Goal: Information Seeking & Learning: Find specific fact

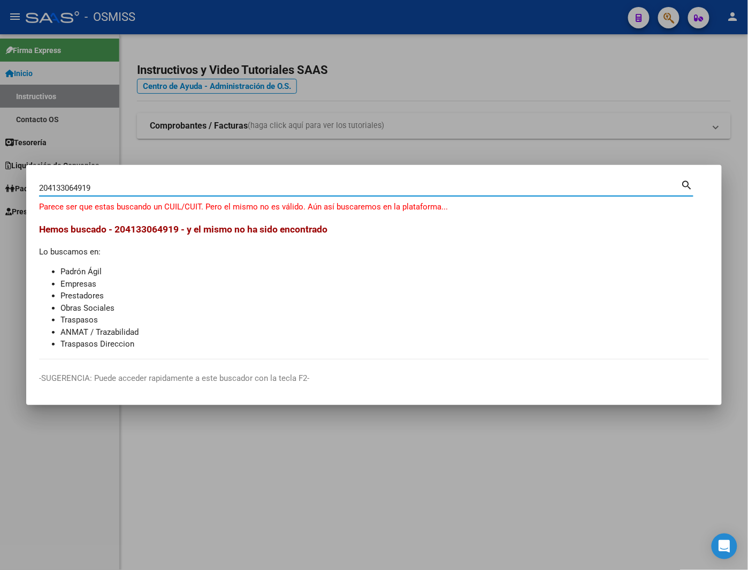
drag, startPoint x: 112, startPoint y: 187, endPoint x: 35, endPoint y: 187, distance: 77.1
click at [35, 187] on mat-dialog-content "204133064919 Buscar (apellido, dni, cuil, nro traspaso, cuit, obra social) sear…" at bounding box center [374, 268] width 696 height 181
type input "413306419"
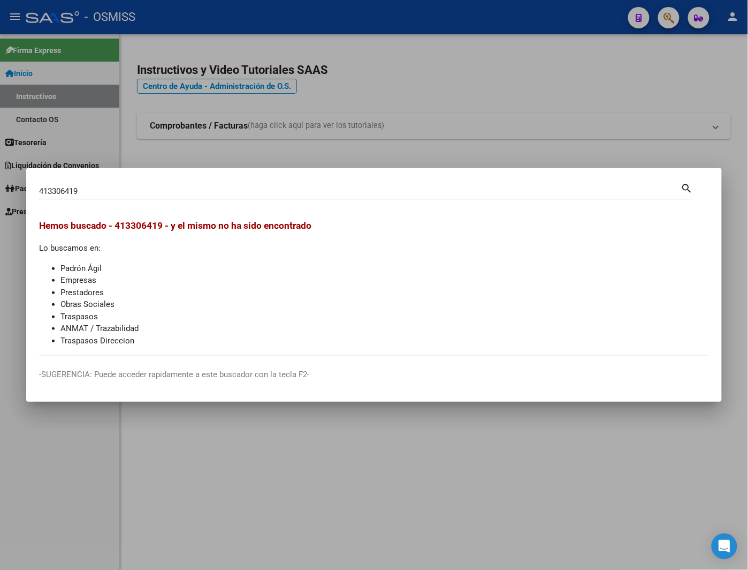
drag, startPoint x: 104, startPoint y: 185, endPoint x: 31, endPoint y: 192, distance: 73.1
click at [31, 192] on mat-dialog-content "413306419 Buscar (apellido, dni, cuil, nro traspaso, cuit, obra social) search …" at bounding box center [374, 268] width 696 height 175
drag, startPoint x: 95, startPoint y: 187, endPoint x: 35, endPoint y: 194, distance: 60.3
click at [35, 194] on mat-dialog-content "413306419 Buscar (apellido, dni, cuil, nro traspaso, cuit, obra social) search …" at bounding box center [374, 268] width 696 height 175
click at [66, 135] on div at bounding box center [374, 285] width 748 height 570
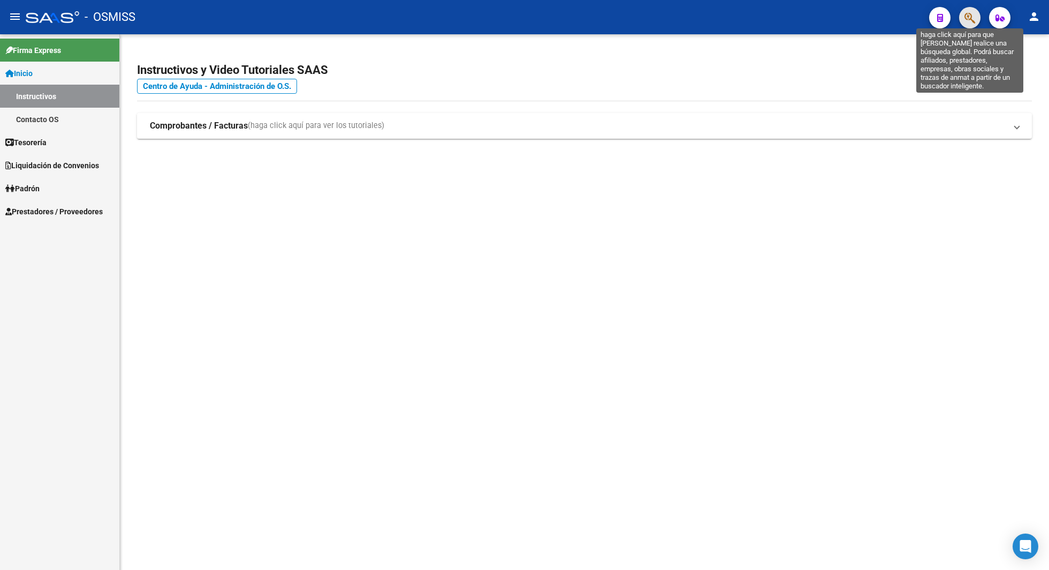
click at [975, 16] on icon "button" at bounding box center [970, 18] width 11 height 12
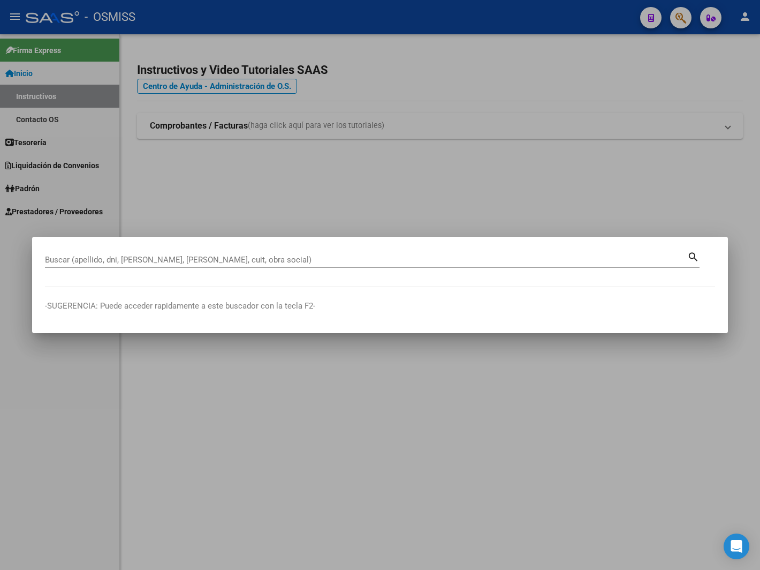
click at [279, 254] on div "Buscar (apellido, dni, [PERSON_NAME], [PERSON_NAME], cuit, obra social)" at bounding box center [366, 260] width 642 height 16
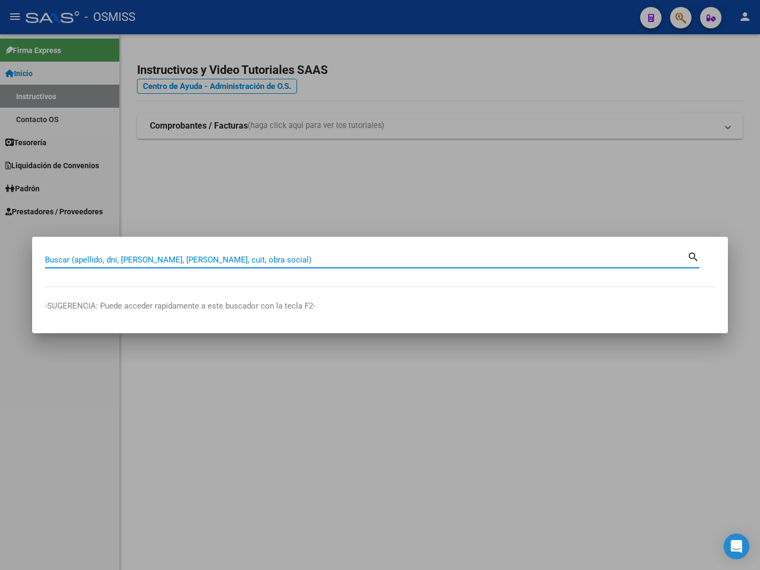
click at [178, 260] on input "Buscar (apellido, dni, [PERSON_NAME], [PERSON_NAME], cuit, obra social)" at bounding box center [366, 260] width 642 height 10
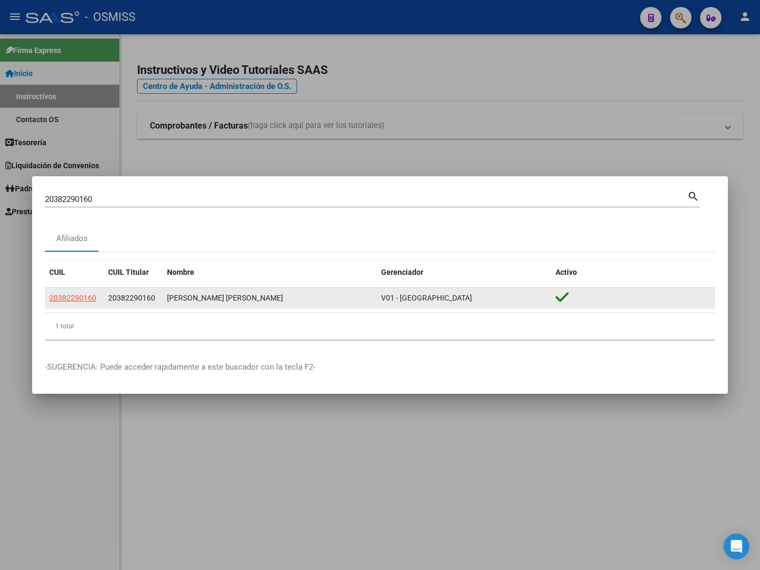
drag, startPoint x: 108, startPoint y: 297, endPoint x: 273, endPoint y: 293, distance: 164.4
click at [278, 293] on div "20382290160 20382290160 [PERSON_NAME] [PERSON_NAME] V01 - [PERSON_NAME]" at bounding box center [380, 298] width 670 height 21
copy div "20382290160 [PERSON_NAME] [PERSON_NAME]"
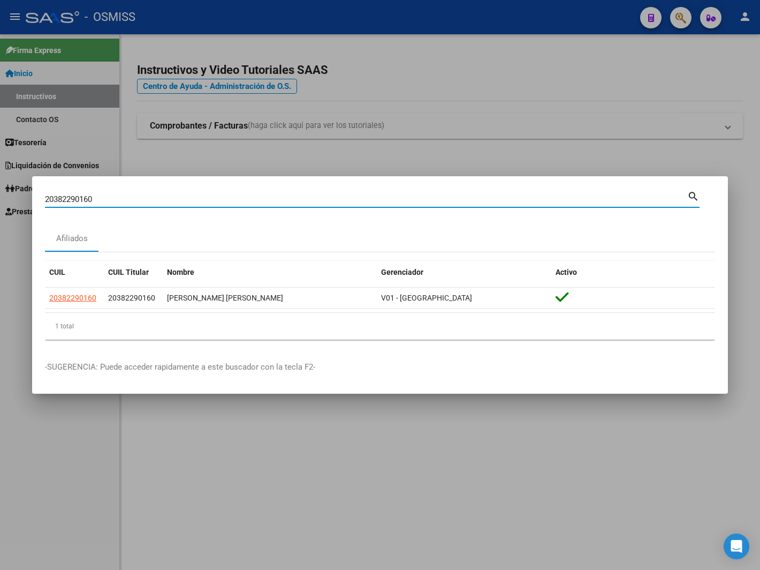
drag, startPoint x: 95, startPoint y: 199, endPoint x: 35, endPoint y: 198, distance: 60.5
click at [35, 198] on mat-dialog-content "20382290160 Buscar (apellido, dni, cuil, nro traspaso, cuit, obra social) searc…" at bounding box center [380, 268] width 696 height 159
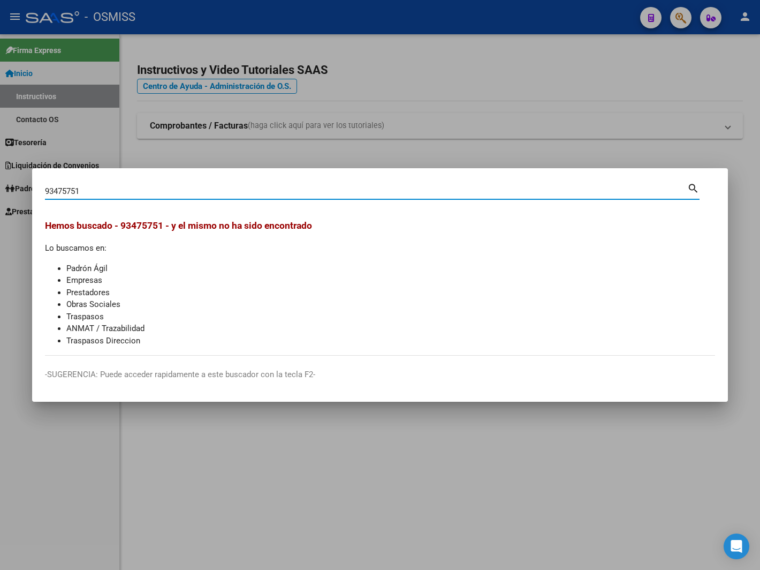
drag, startPoint x: 66, startPoint y: 192, endPoint x: 36, endPoint y: 192, distance: 30.0
click at [36, 192] on mat-dialog-content "93475751 Buscar (apellido, dni, cuil, nro traspaso, cuit, obra social) search H…" at bounding box center [380, 268] width 696 height 175
drag, startPoint x: 91, startPoint y: 191, endPoint x: 24, endPoint y: 190, distance: 66.9
click at [24, 190] on div "93475751 Buscar (apellido, dni, cuil, nro traspaso, cuit, obra social) search H…" at bounding box center [380, 285] width 760 height 570
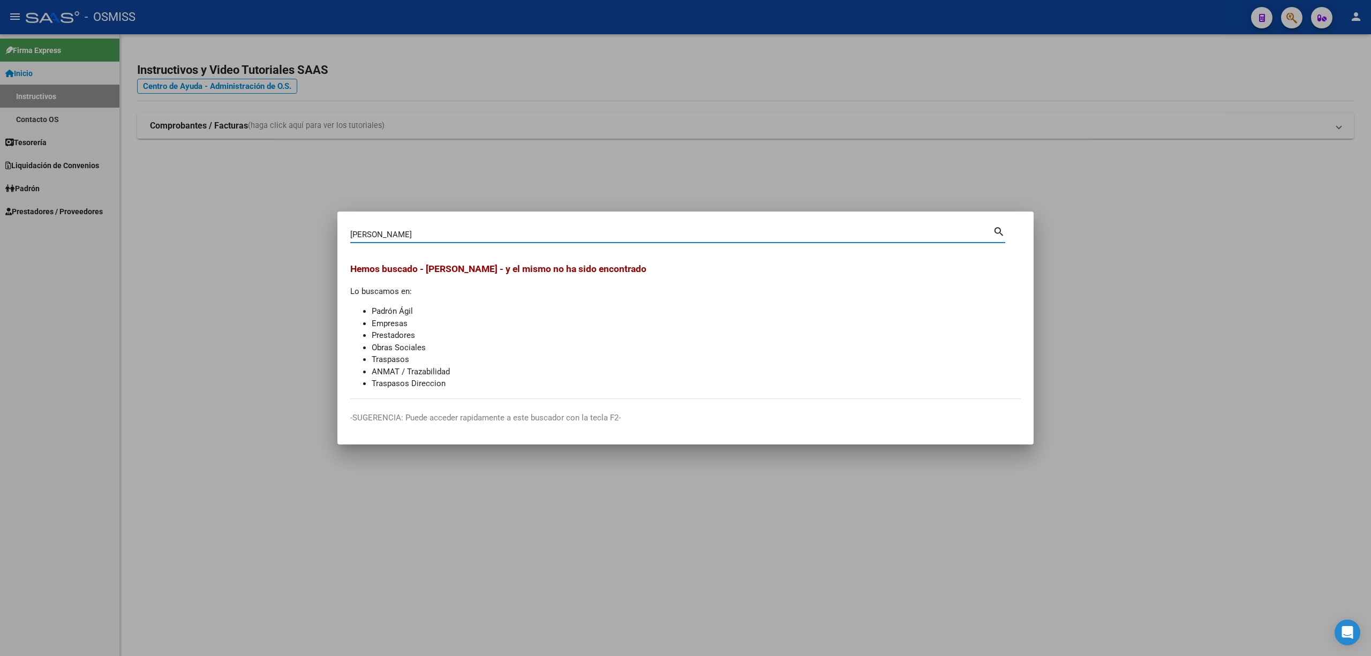
drag, startPoint x: 375, startPoint y: 236, endPoint x: 315, endPoint y: 236, distance: 60.0
click at [315, 236] on div "[PERSON_NAME] (apellido, dni, cuil, [PERSON_NAME], cuit, obra social) search He…" at bounding box center [685, 328] width 1371 height 656
drag, startPoint x: 399, startPoint y: 243, endPoint x: 392, endPoint y: 234, distance: 11.0
click at [392, 234] on div "32607517 Buscar (apellido, dni, [PERSON_NAME], [PERSON_NAME], cuit, obra social…" at bounding box center [677, 238] width 655 height 28
drag, startPoint x: 392, startPoint y: 232, endPoint x: 334, endPoint y: 238, distance: 58.1
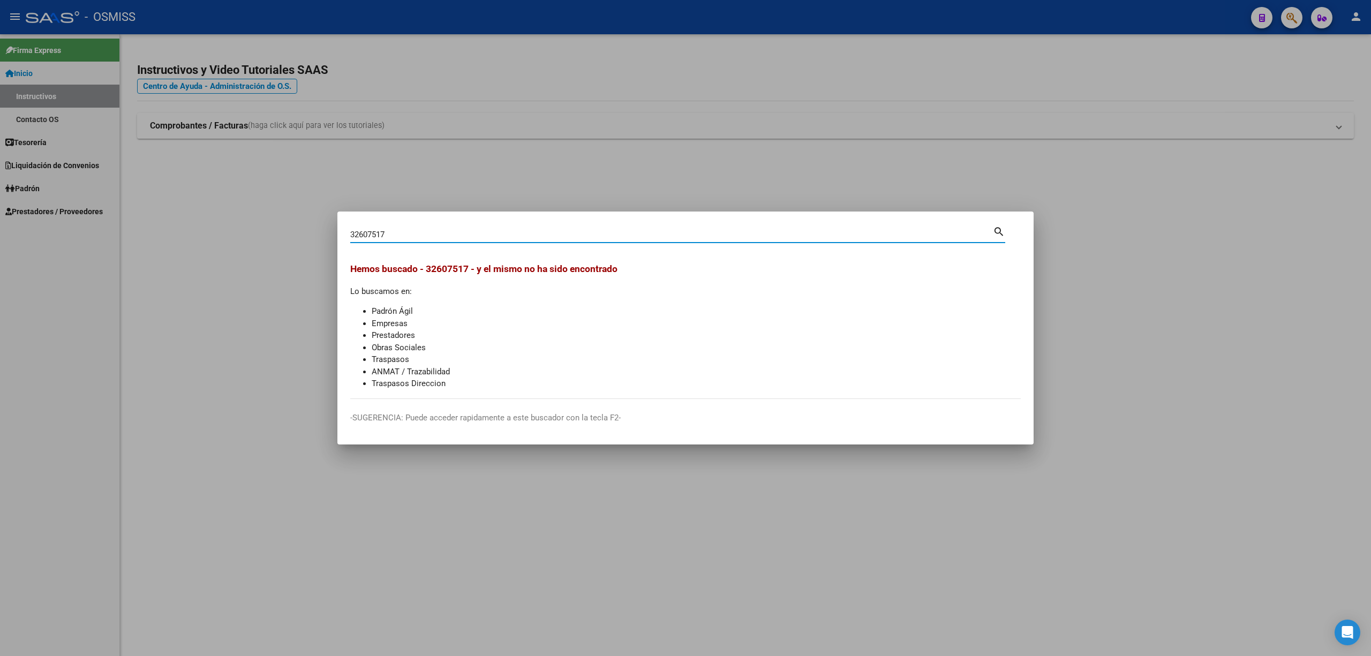
click at [334, 238] on div "32607517 Buscar (apellido, dni, cuil, nro traspaso, cuit, obra social) search H…" at bounding box center [685, 328] width 1371 height 656
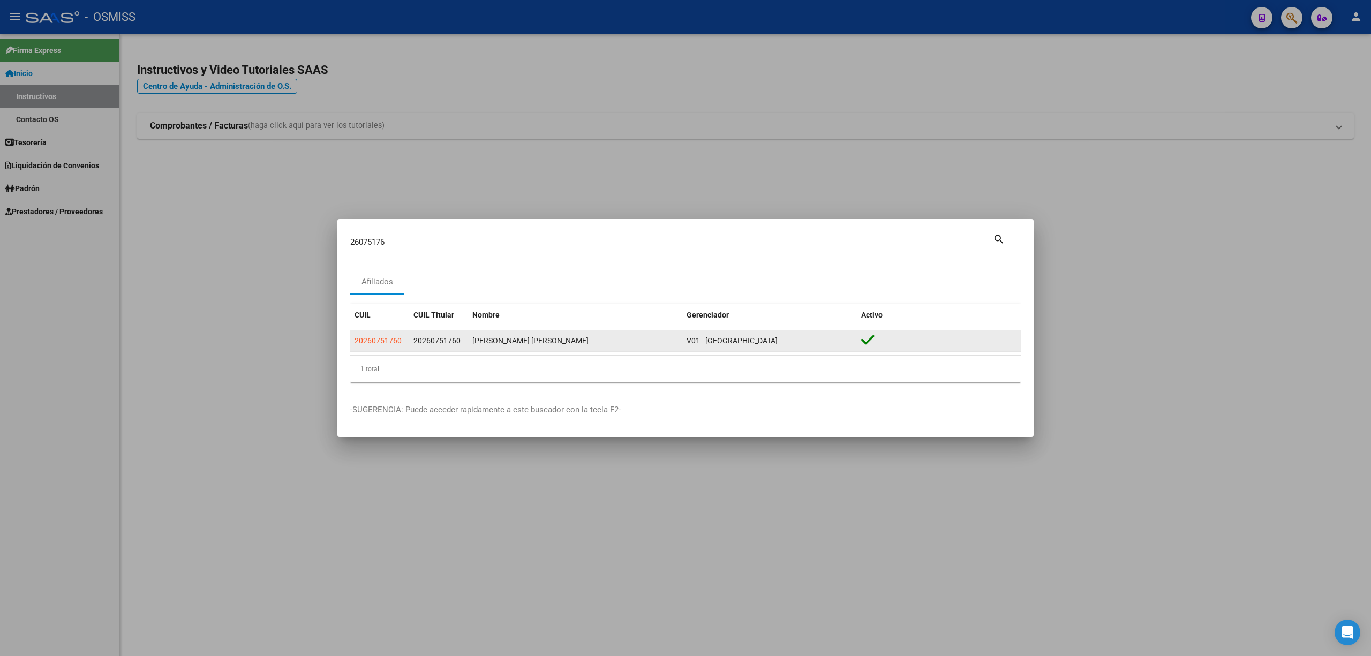
drag, startPoint x: 413, startPoint y: 342, endPoint x: 624, endPoint y: 339, distance: 210.4
click at [624, 339] on div "20260751760 20260751760 [PERSON_NAME] [PERSON_NAME] V01 - [PERSON_NAME]" at bounding box center [685, 340] width 670 height 21
copy div "20260751760 [PERSON_NAME] [PERSON_NAME]"
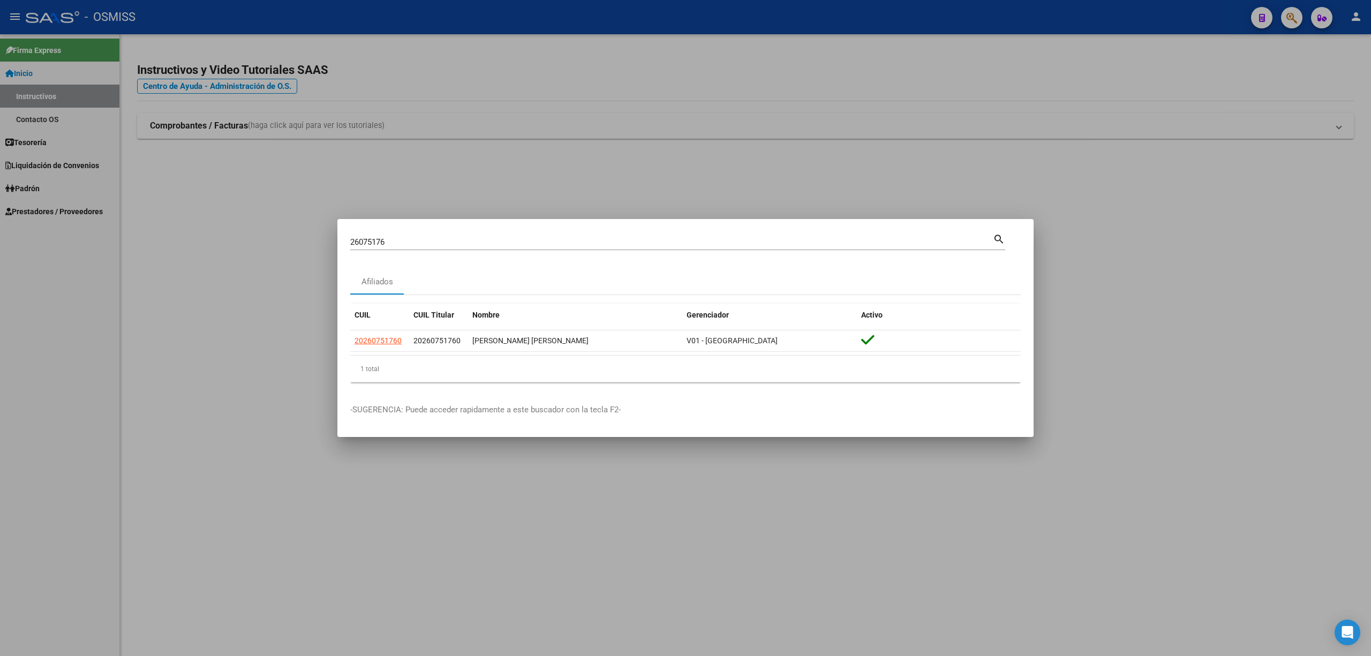
drag, startPoint x: 403, startPoint y: 247, endPoint x: 345, endPoint y: 240, distance: 57.6
click at [345, 240] on mat-dialog-content "26075176 Buscar (apellido, dni, cuil, nro traspaso, cuit, obra social) search A…" at bounding box center [685, 311] width 696 height 159
click at [396, 243] on input "26075176" at bounding box center [671, 242] width 642 height 10
drag, startPoint x: 396, startPoint y: 243, endPoint x: 345, endPoint y: 243, distance: 50.9
click at [345, 243] on mat-dialog-content "26075176 Buscar (apellido, dni, cuil, nro traspaso, cuit, obra social) search A…" at bounding box center [685, 311] width 696 height 159
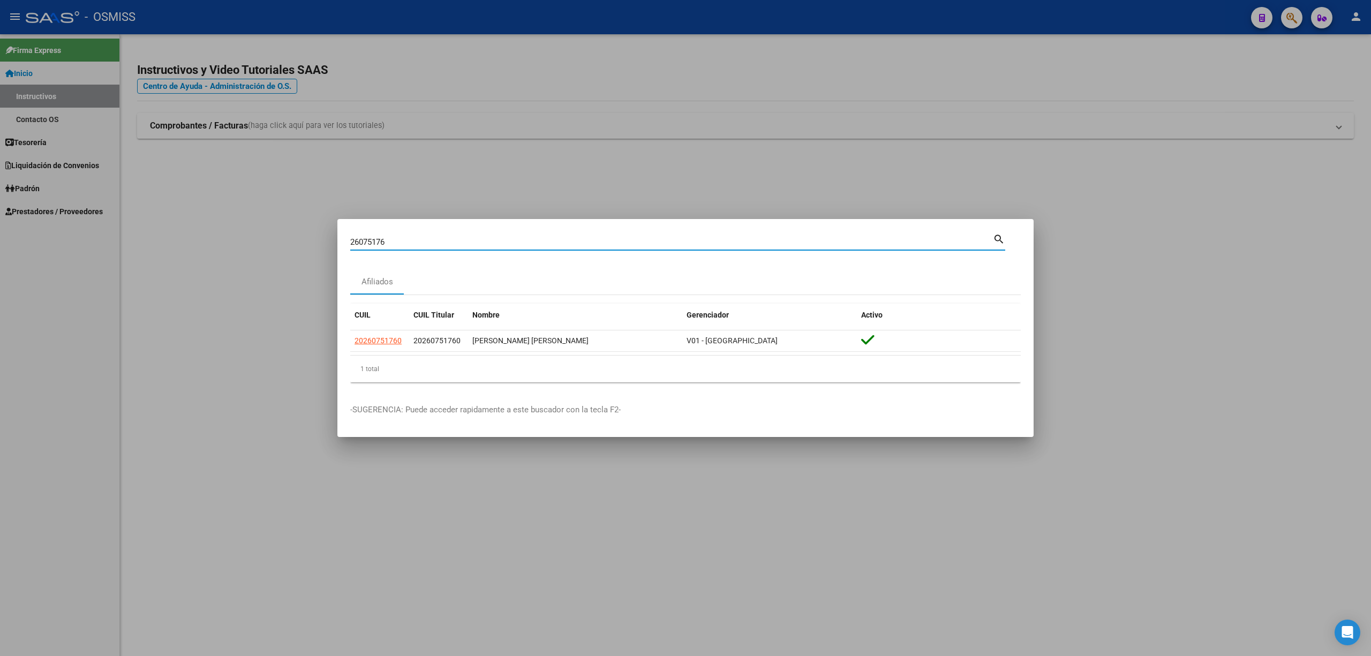
paste input "34.019.377"
click at [377, 240] on input "34.019.377" at bounding box center [671, 242] width 642 height 10
click at [361, 243] on input "34.019377" at bounding box center [671, 242] width 642 height 10
type input "34019377"
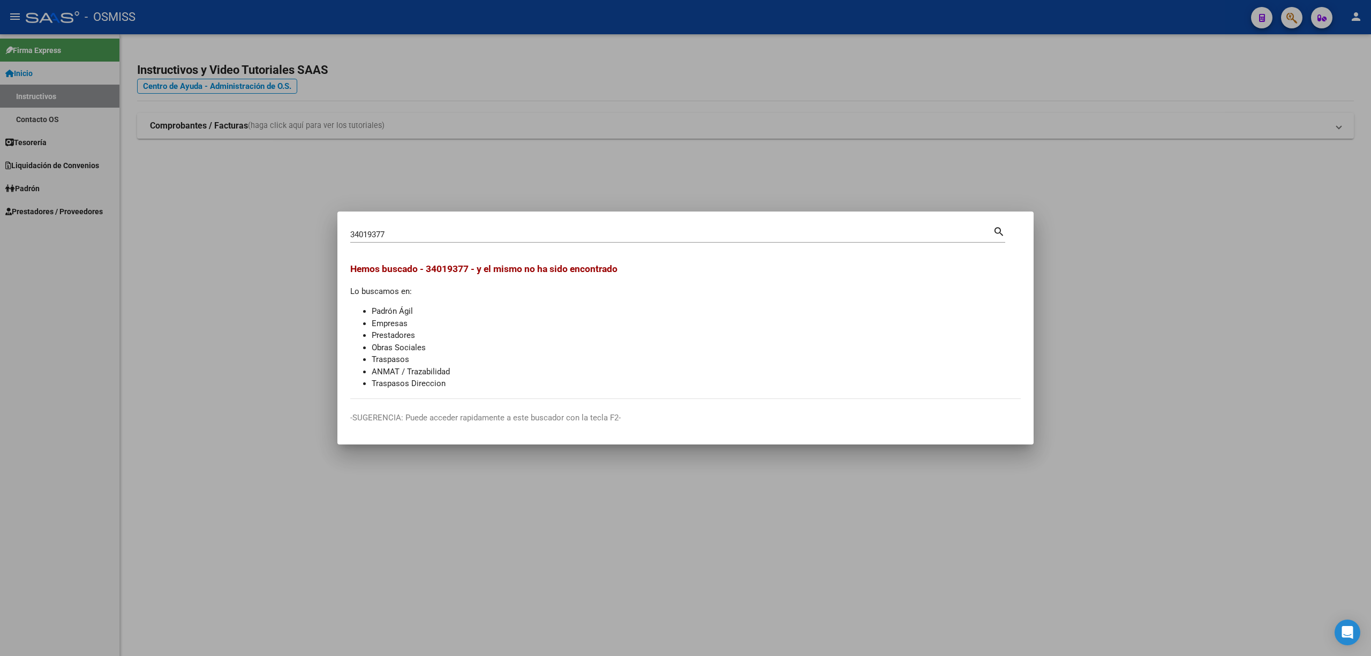
drag, startPoint x: 395, startPoint y: 228, endPoint x: 372, endPoint y: 228, distance: 23.0
click at [372, 228] on div "34019377 Buscar (apellido, dni, cuil, nro traspaso, cuit, obra social)" at bounding box center [671, 234] width 642 height 16
drag, startPoint x: 389, startPoint y: 238, endPoint x: 339, endPoint y: 235, distance: 49.4
click at [339, 235] on mat-dialog-content "34019377 Buscar (apellido, dni, cuil, nro traspaso, cuit, obra social) search H…" at bounding box center [685, 311] width 696 height 175
click at [1083, 337] on div at bounding box center [685, 328] width 1371 height 656
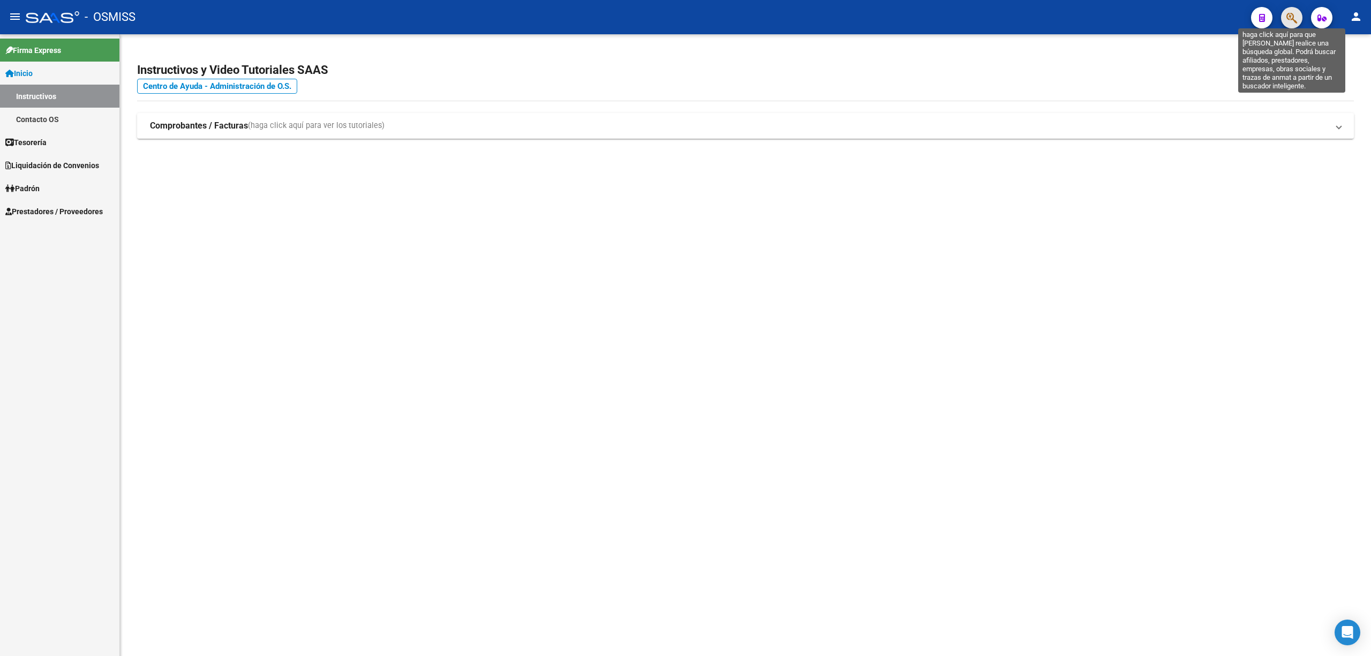
click at [1295, 21] on icon "button" at bounding box center [1291, 18] width 11 height 12
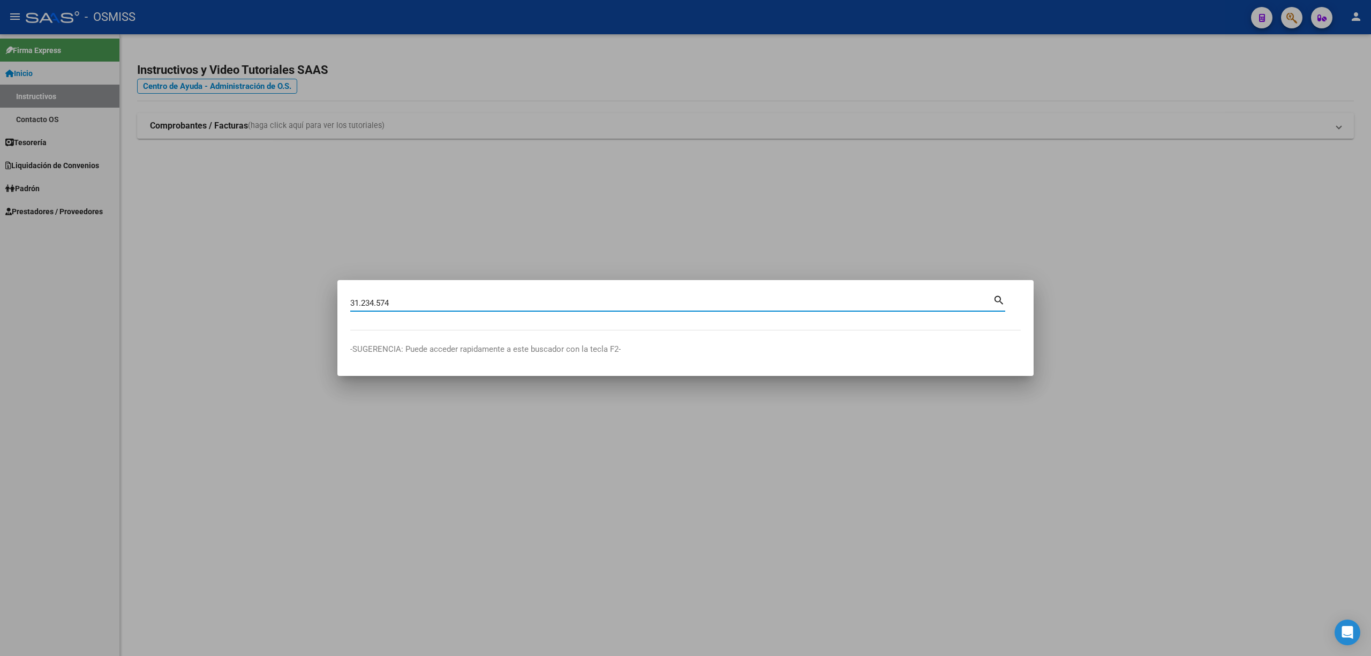
click at [376, 301] on input "31.234.574" at bounding box center [671, 303] width 642 height 10
drag, startPoint x: 360, startPoint y: 302, endPoint x: 377, endPoint y: 302, distance: 16.6
click at [360, 302] on input "31.234574" at bounding box center [671, 303] width 642 height 10
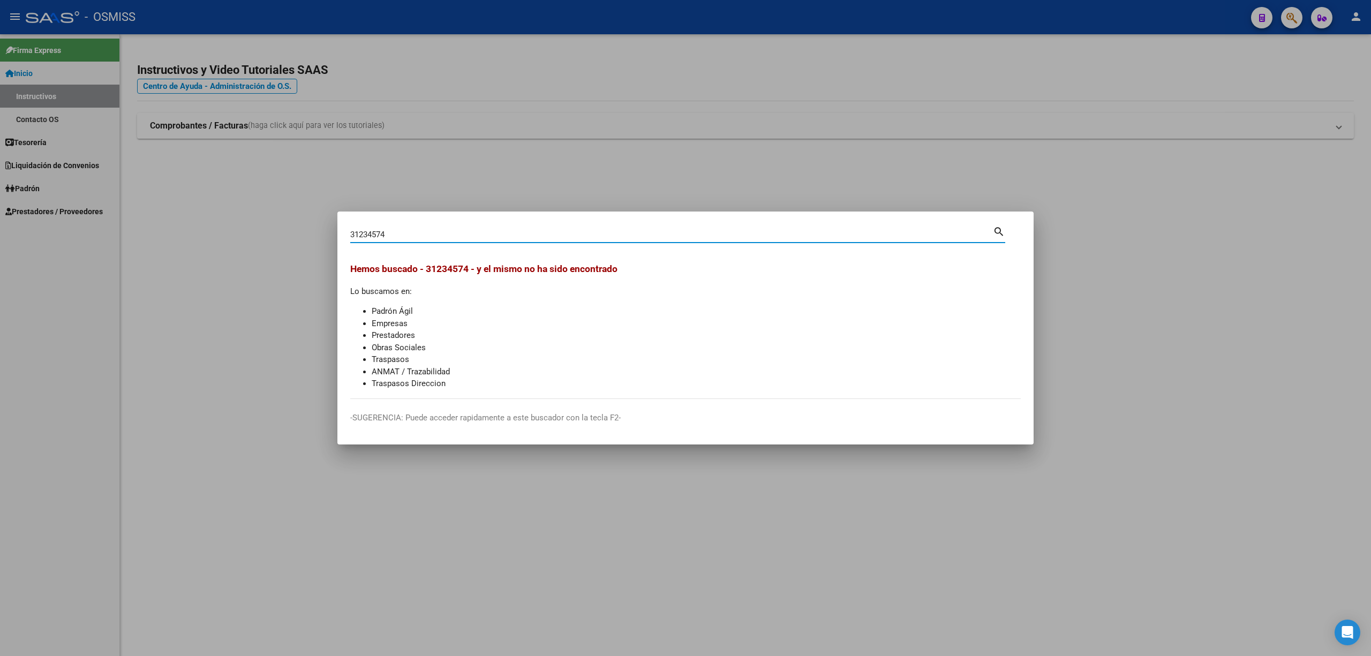
drag, startPoint x: 394, startPoint y: 235, endPoint x: 327, endPoint y: 237, distance: 67.5
click at [327, 237] on div "31234574 Buscar (apellido, dni, cuil, nro traspaso, cuit, obra social) search H…" at bounding box center [685, 328] width 1371 height 656
click at [377, 234] on input "31234574" at bounding box center [671, 235] width 642 height 10
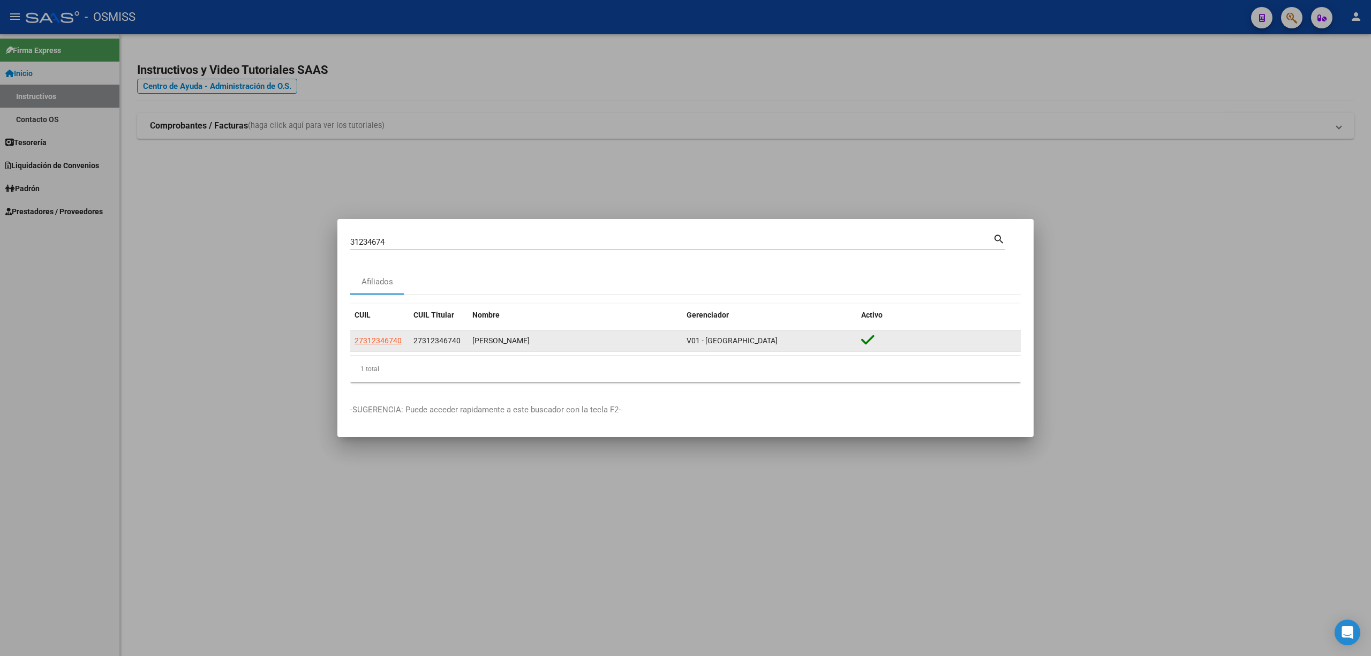
drag, startPoint x: 414, startPoint y: 339, endPoint x: 589, endPoint y: 339, distance: 175.6
click at [589, 339] on div "27312346740 27312346740 [PERSON_NAME] V01 - [PERSON_NAME]" at bounding box center [685, 340] width 670 height 21
copy div "27312346740 [PERSON_NAME]"
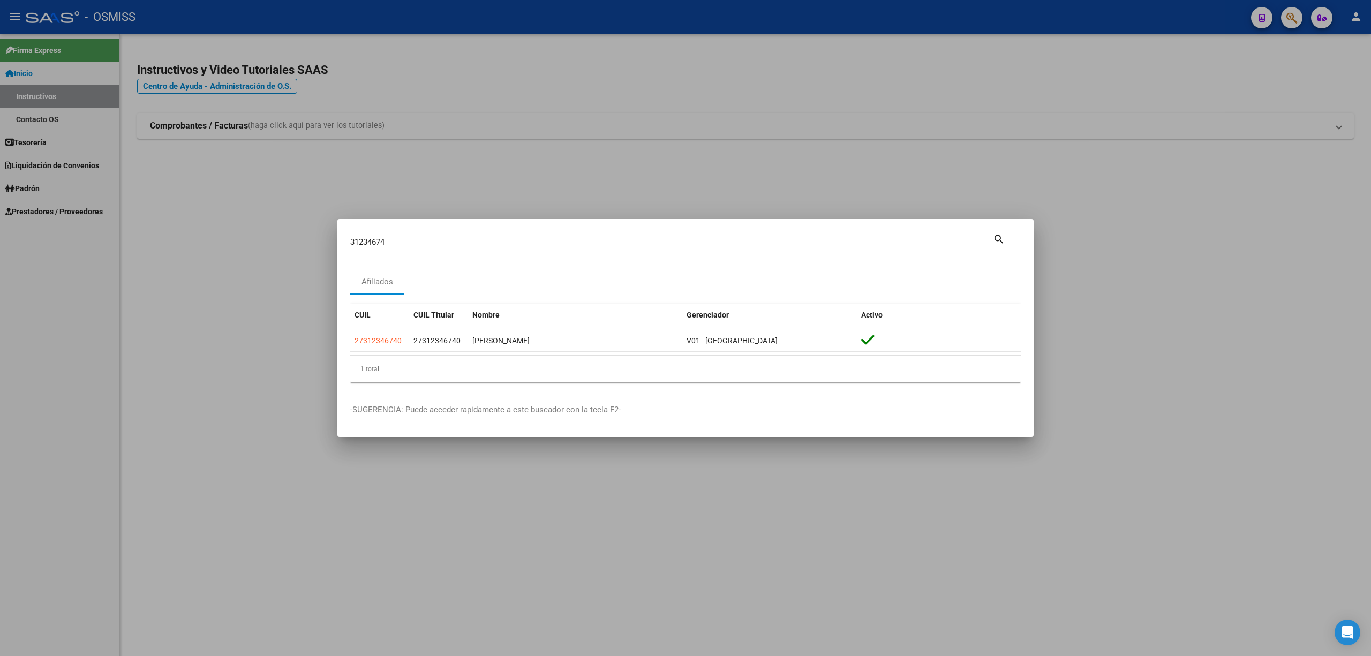
drag, startPoint x: 406, startPoint y: 236, endPoint x: 389, endPoint y: 238, distance: 17.3
click at [389, 238] on div "31234674 Buscar (apellido, dni, [PERSON_NAME], nro traspaso, cuit, obra social)" at bounding box center [671, 242] width 642 height 16
drag, startPoint x: 392, startPoint y: 242, endPoint x: 307, endPoint y: 243, distance: 85.1
click at [307, 243] on div "31234674 Buscar (apellido, dni, cuil, nro traspaso, cuit, obra social) search A…" at bounding box center [685, 328] width 1371 height 656
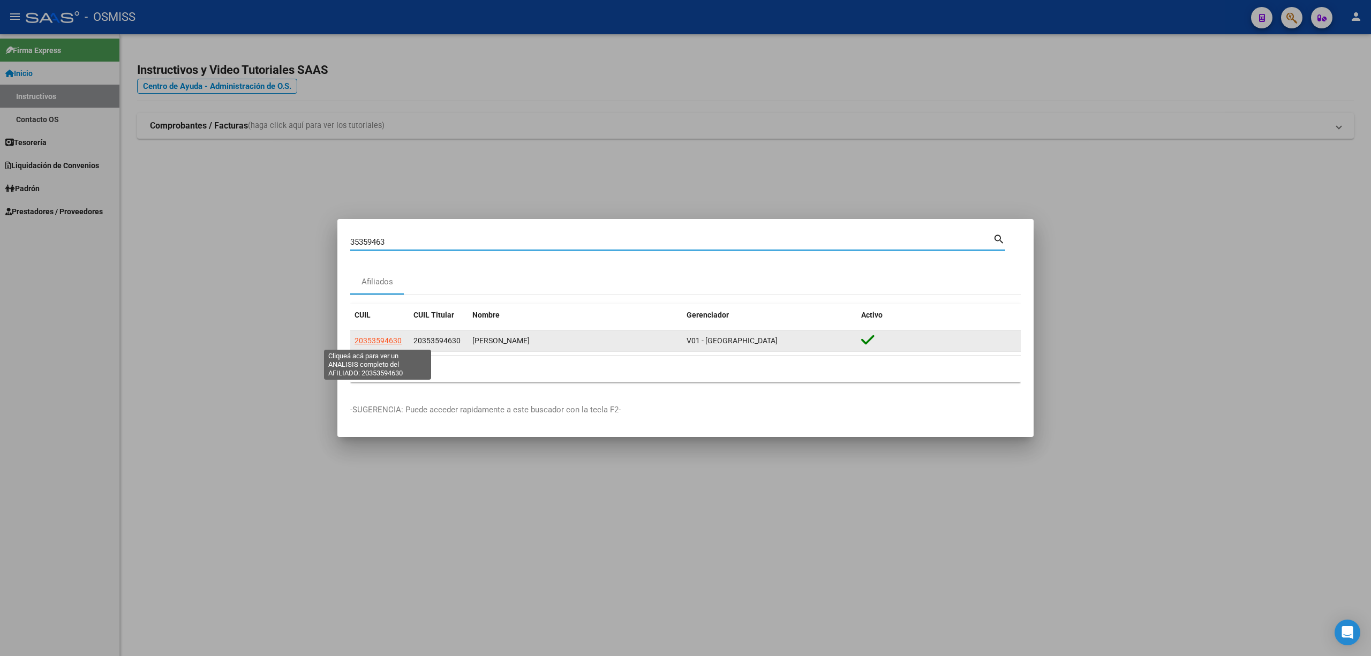
click at [379, 339] on span "20353594630" at bounding box center [377, 340] width 47 height 9
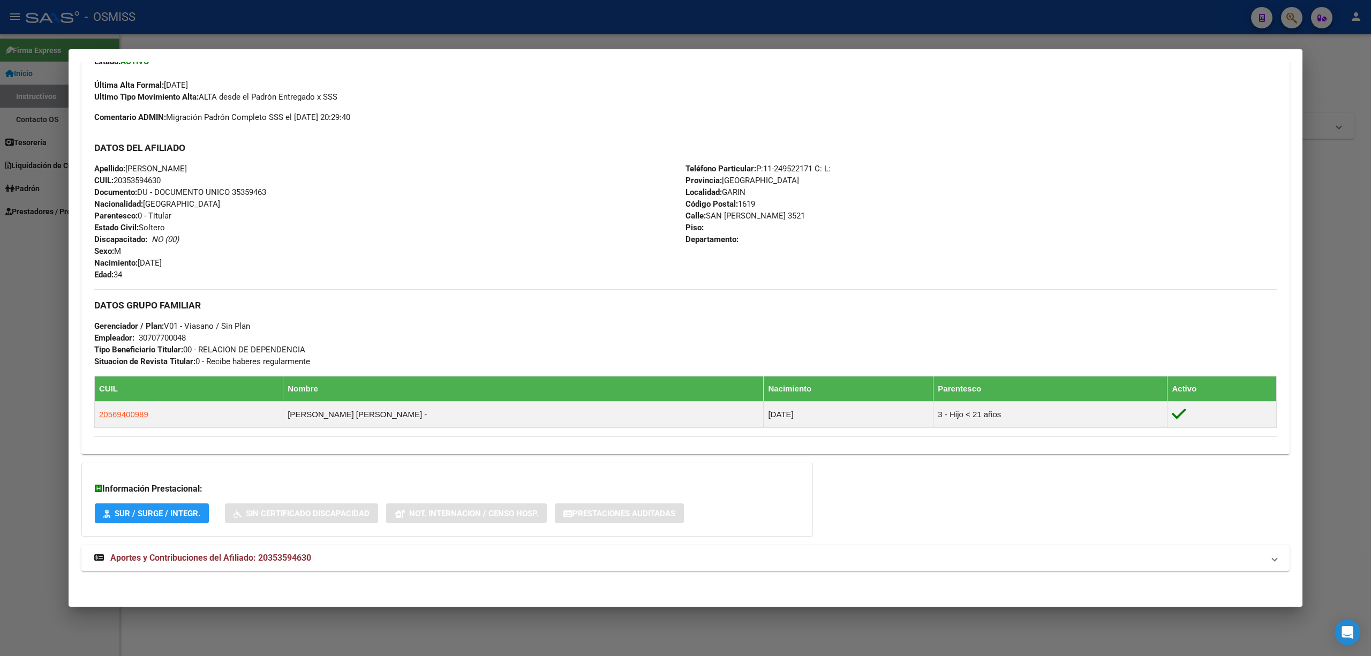
scroll to position [287, 0]
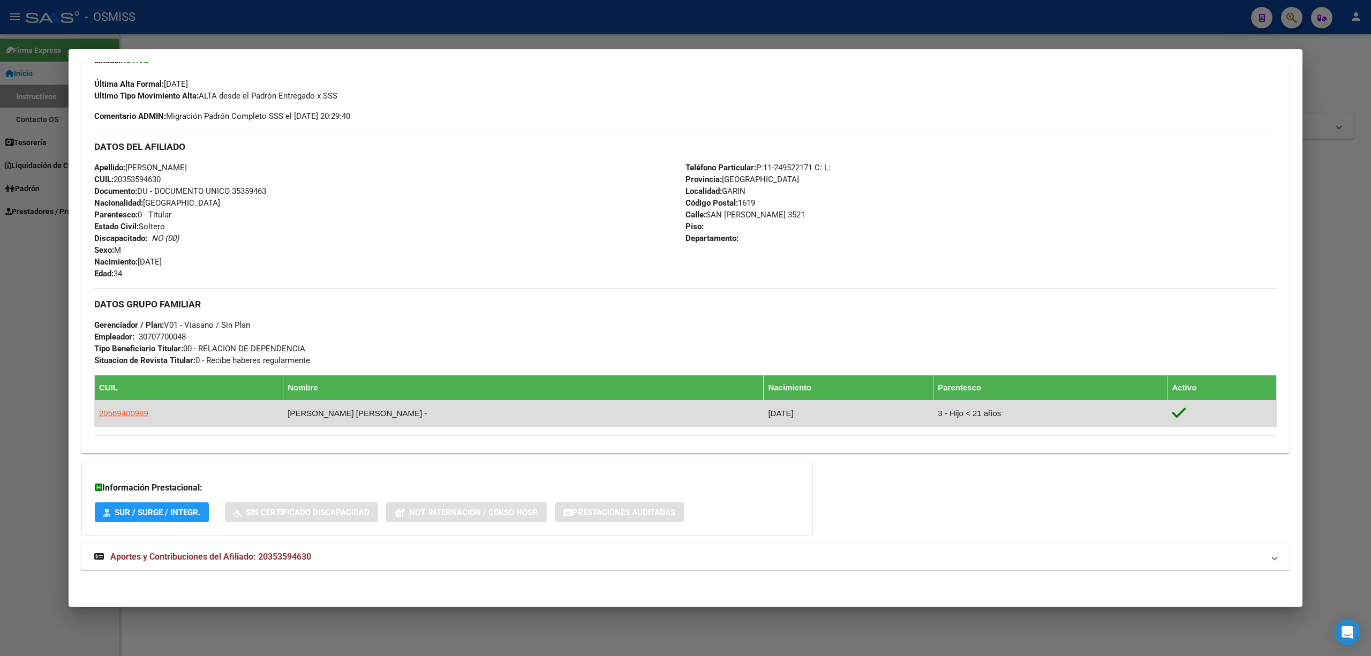
drag, startPoint x: 392, startPoint y: 414, endPoint x: 180, endPoint y: 415, distance: 211.5
click at [180, 415] on tr "20569400989 [PERSON_NAME] [PERSON_NAME] - [DATE] 3 - Hijo < 21 años" at bounding box center [686, 413] width 1182 height 26
drag, startPoint x: 392, startPoint y: 412, endPoint x: 100, endPoint y: 414, distance: 292.9
click at [100, 414] on tr "20569400989 [PERSON_NAME] [PERSON_NAME] - [DATE] 3 - Hijo < 21 años" at bounding box center [686, 413] width 1182 height 26
copy tr "20569400989 [PERSON_NAME] [PERSON_NAME]"
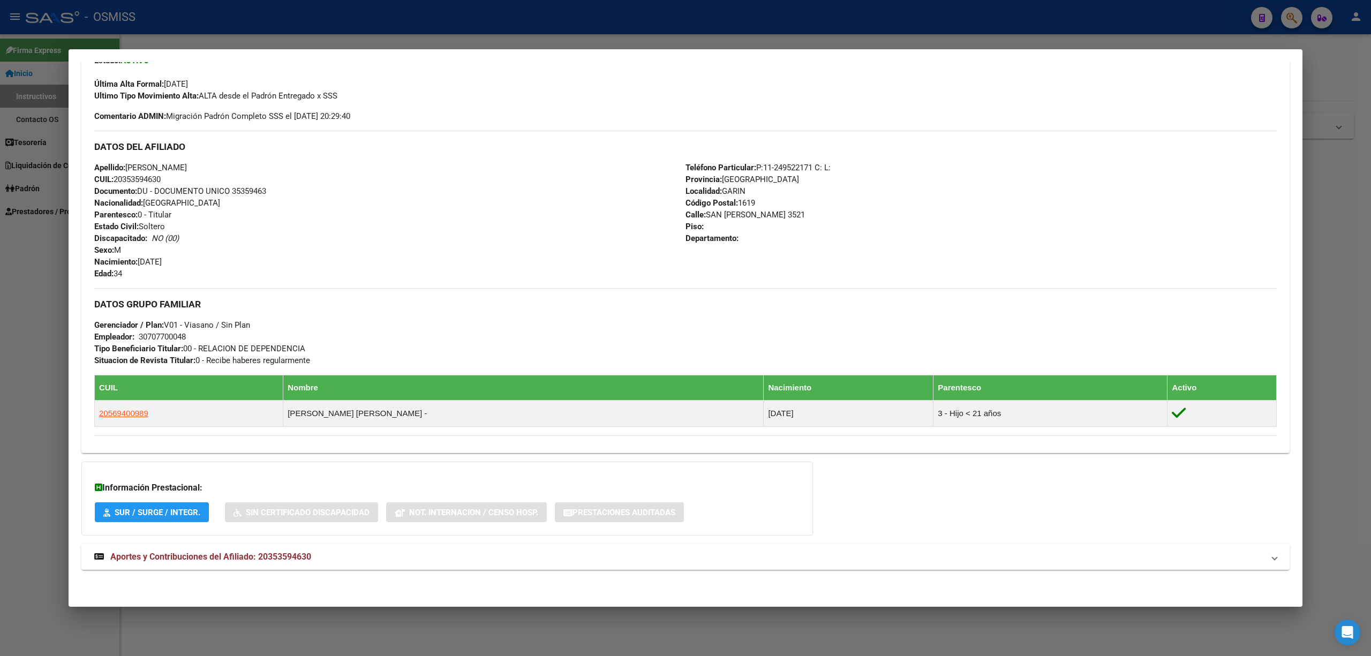
click at [36, 348] on div at bounding box center [685, 328] width 1371 height 656
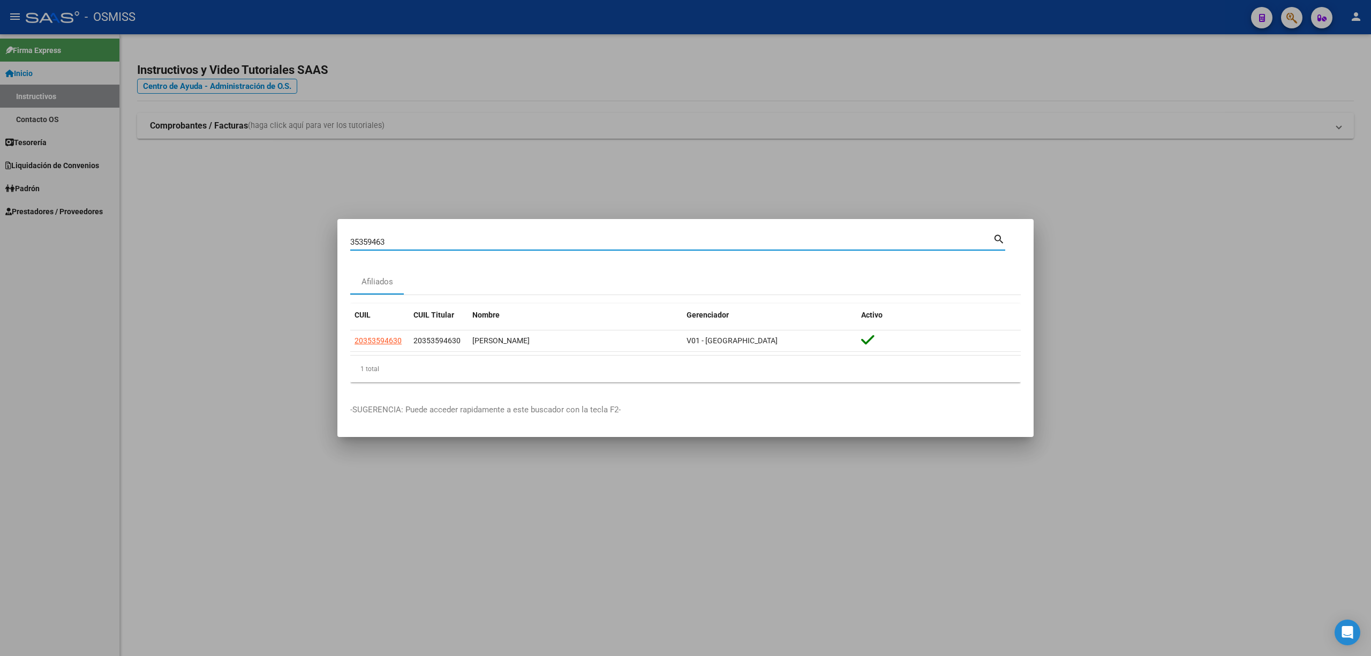
drag, startPoint x: 380, startPoint y: 242, endPoint x: 330, endPoint y: 245, distance: 49.9
click at [339, 243] on mat-dialog-content "35359463 Buscar (apellido, dni, cuil, nro traspaso, cuit, obra social) search A…" at bounding box center [685, 311] width 696 height 159
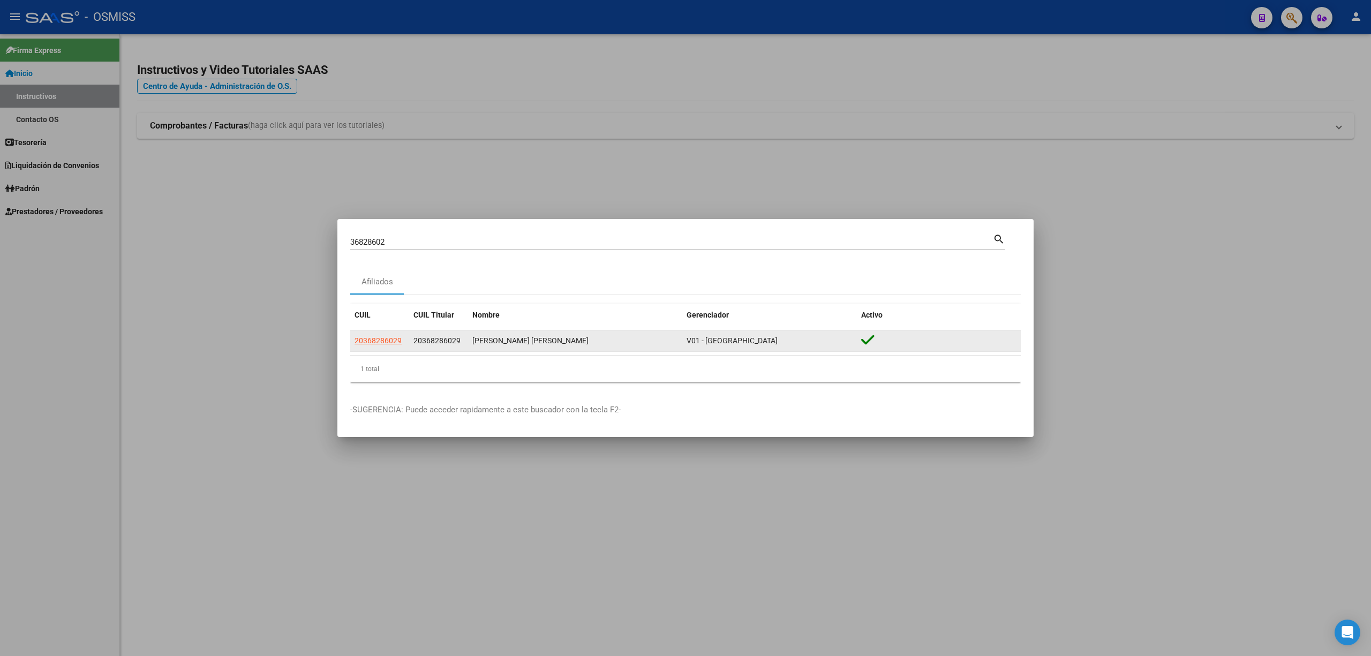
drag, startPoint x: 414, startPoint y: 342, endPoint x: 583, endPoint y: 332, distance: 168.9
click at [583, 332] on div "20368286029 20368286029 [PERSON_NAME][GEOGRAPHIC_DATA][PERSON_NAME][PERSON_NAME]" at bounding box center [685, 340] width 670 height 21
copy div "20368286029 [PERSON_NAME] [PERSON_NAME]"
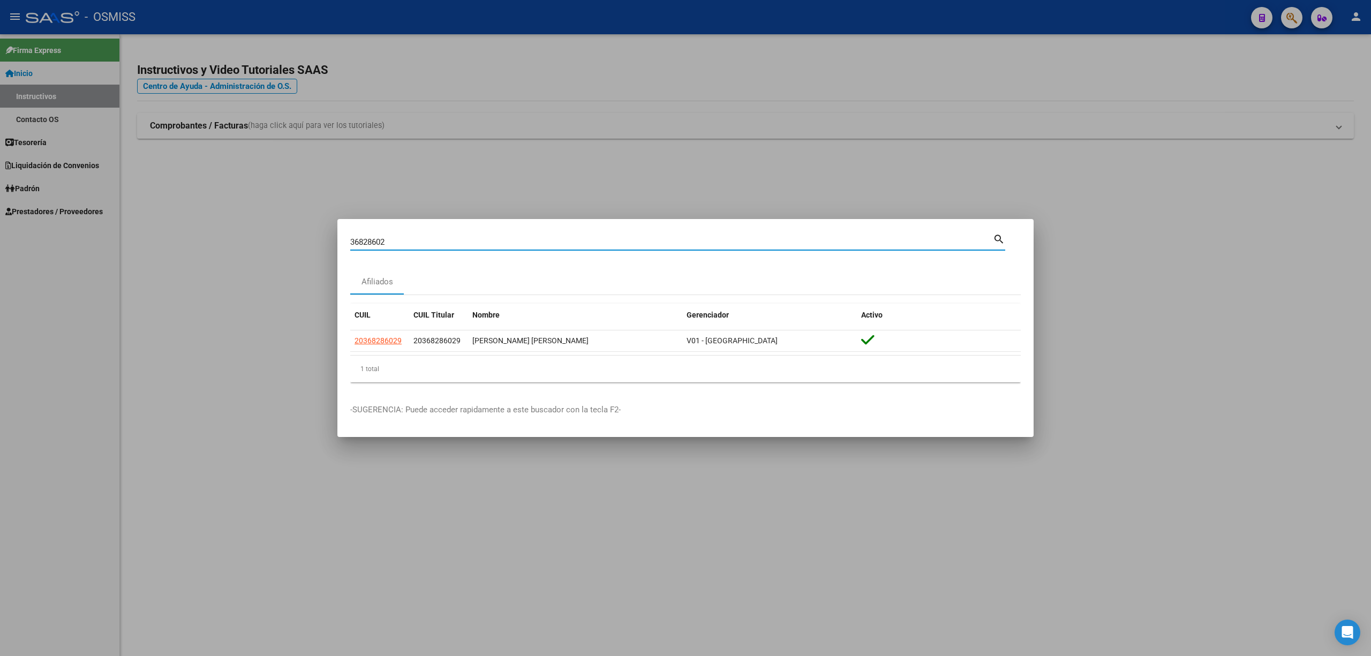
drag, startPoint x: 397, startPoint y: 244, endPoint x: 350, endPoint y: 239, distance: 46.9
click at [350, 239] on input "36828602" at bounding box center [671, 242] width 642 height 10
type input "48869676"
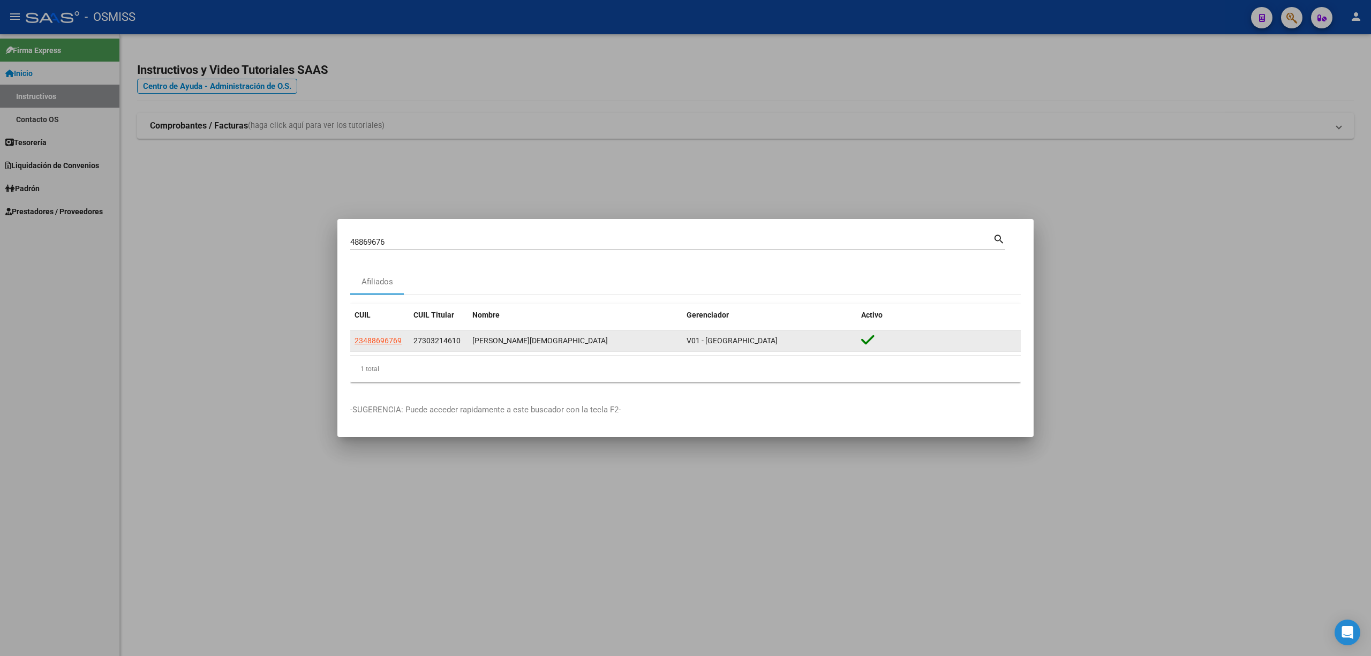
drag, startPoint x: 380, startPoint y: 341, endPoint x: 374, endPoint y: 339, distance: 6.0
click at [374, 339] on span "23488696769" at bounding box center [377, 340] width 47 height 9
type textarea "23488696769"
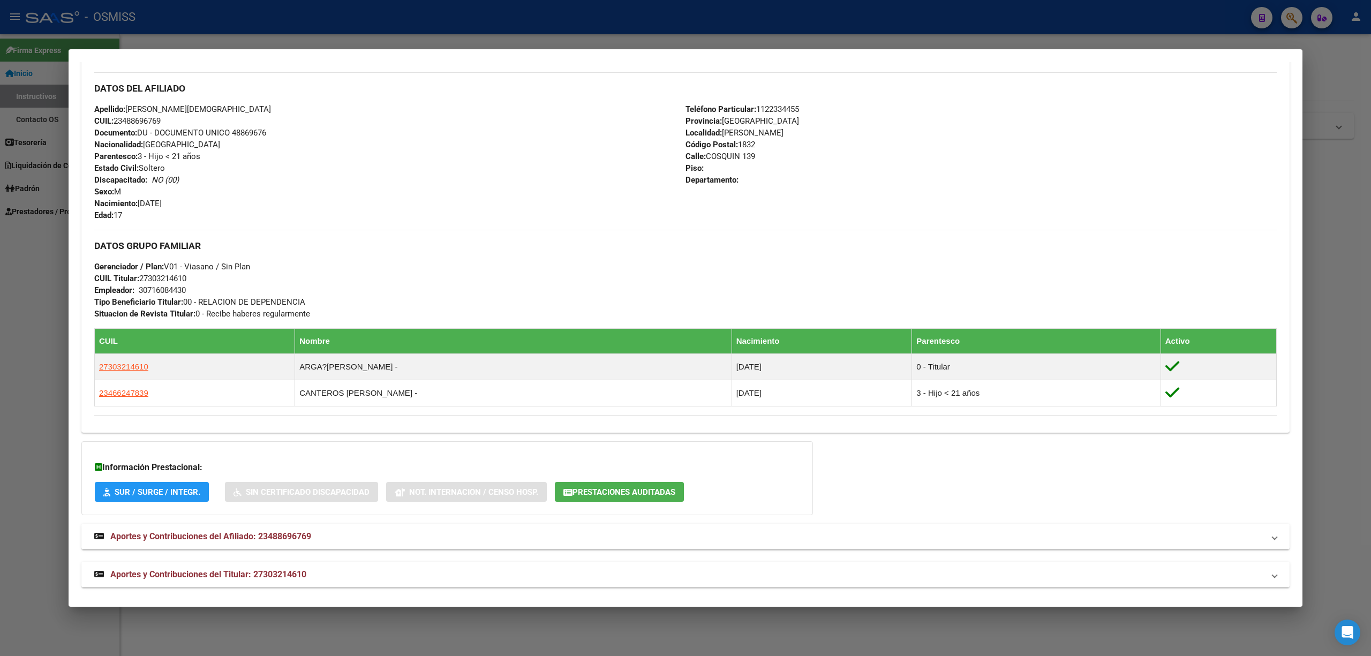
scroll to position [339, 0]
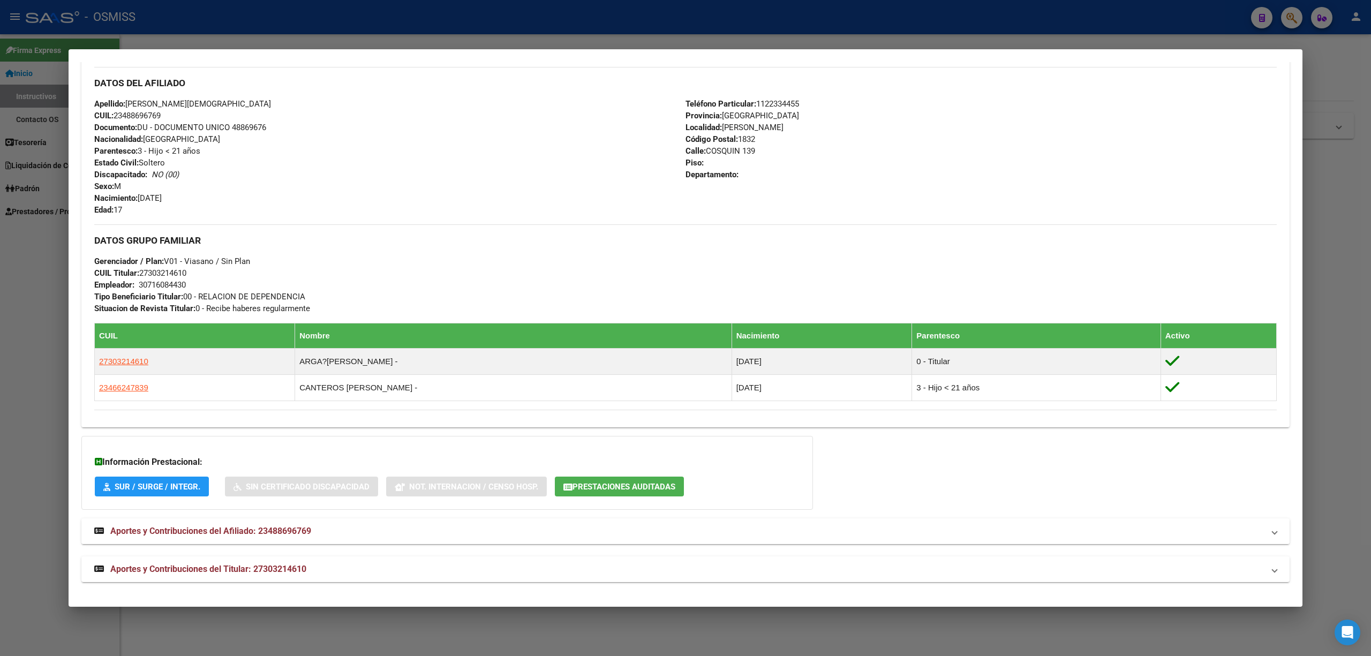
click at [236, 531] on span "Aportes y Contribuciones del Afiliado: 23488696769" at bounding box center [210, 531] width 201 height 10
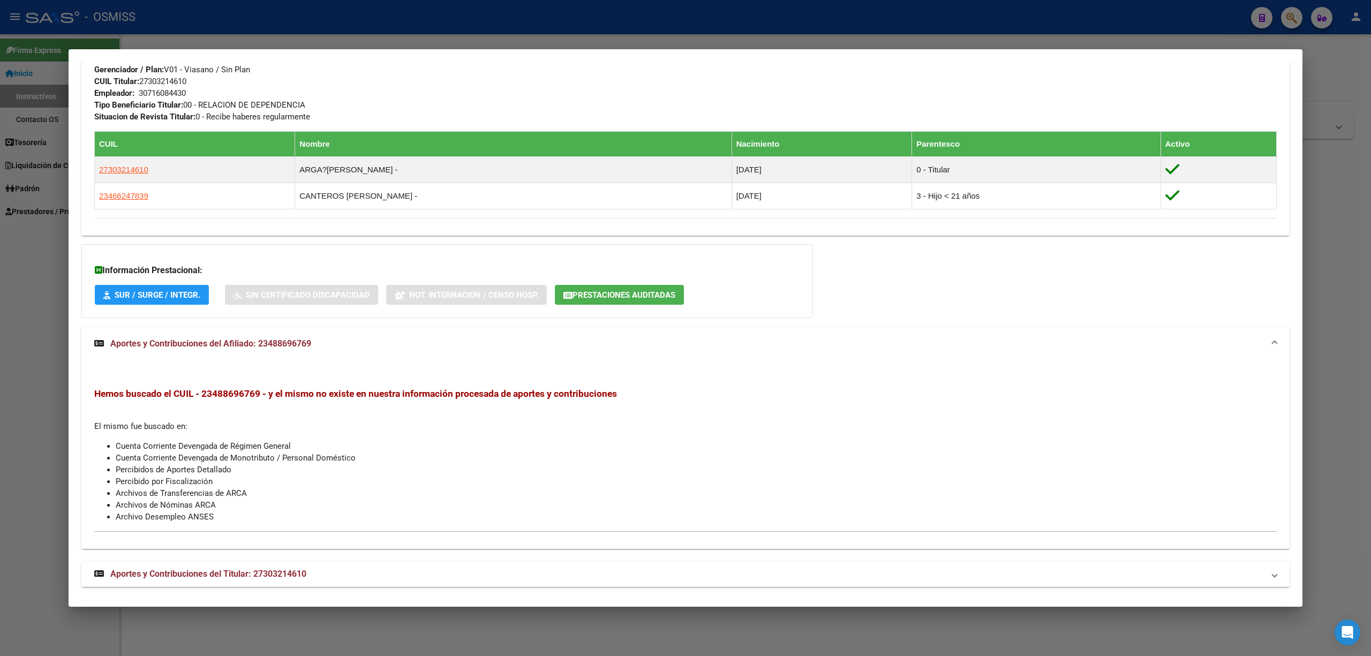
scroll to position [536, 0]
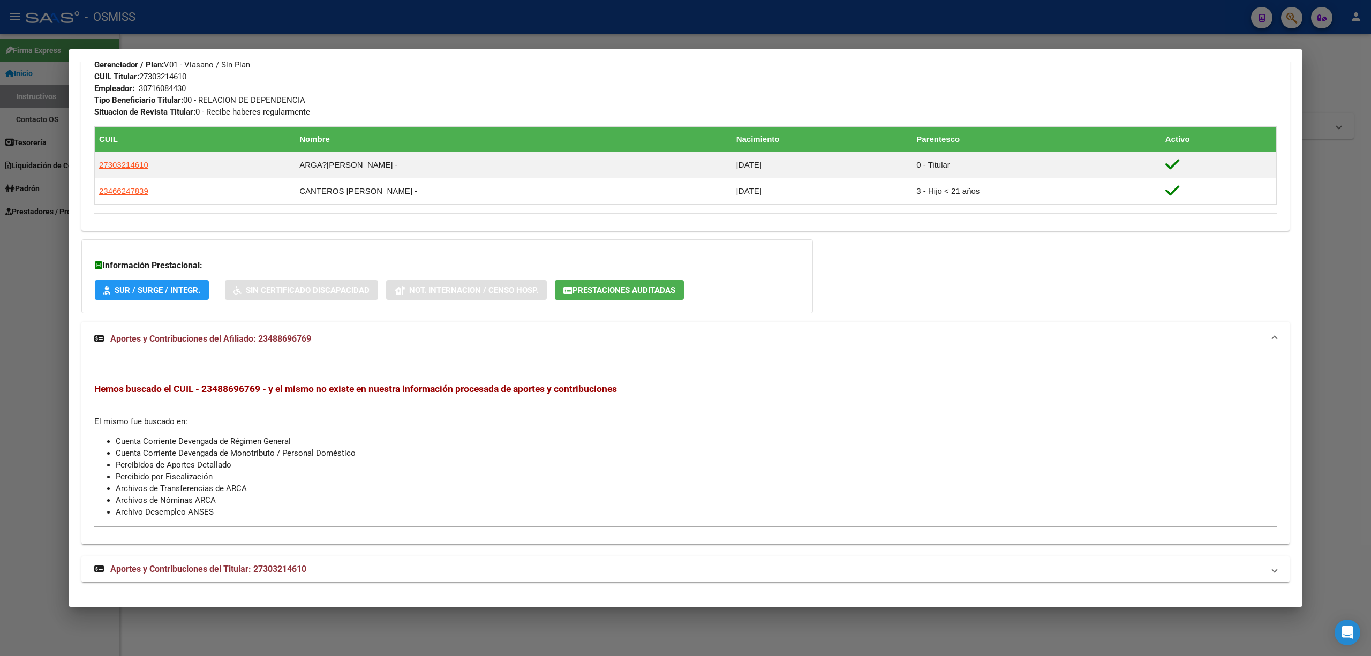
click at [235, 564] on span "Aportes y Contribuciones del Titular: 27303214610" at bounding box center [208, 569] width 196 height 10
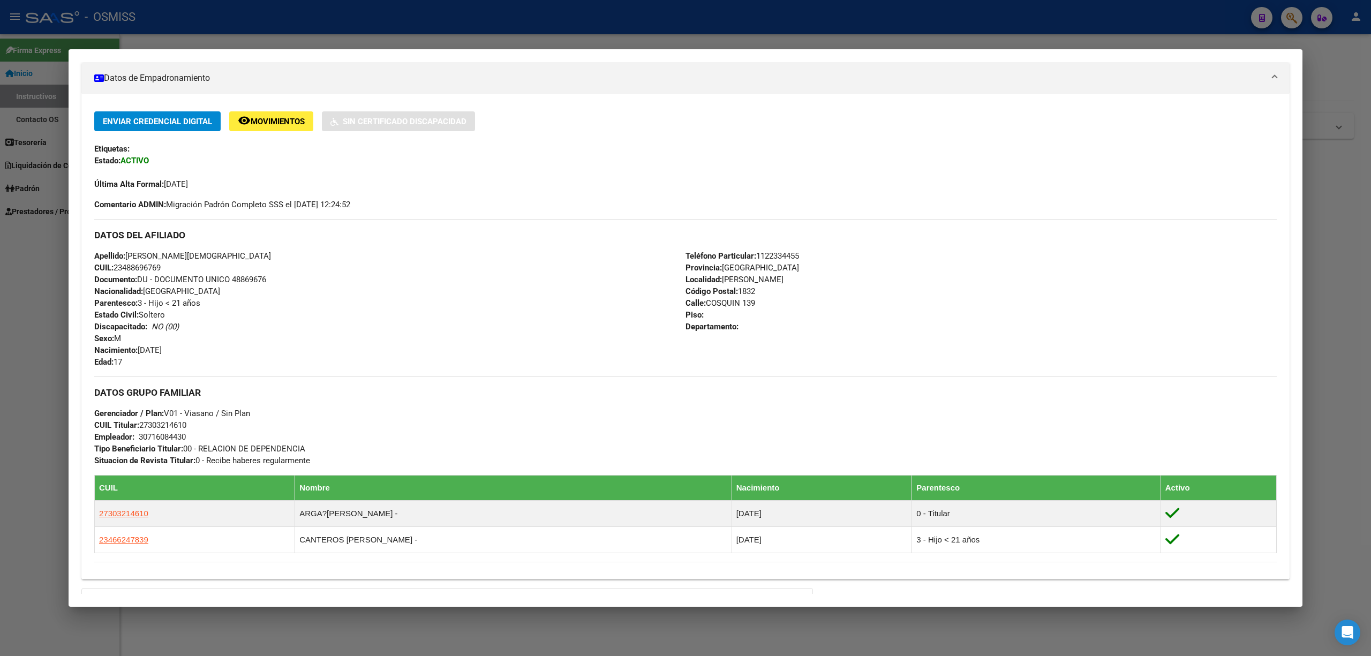
scroll to position [161, 0]
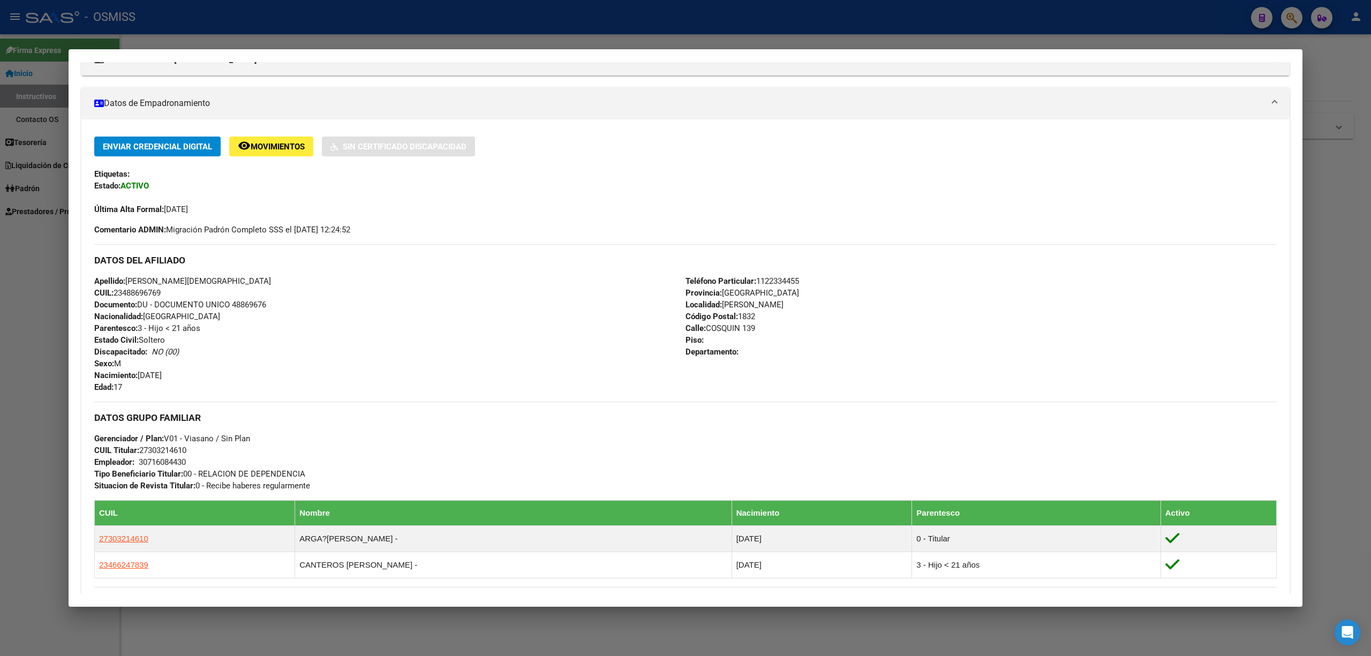
drag, startPoint x: 128, startPoint y: 281, endPoint x: 227, endPoint y: 275, distance: 98.7
click at [227, 275] on div "Apellido: [PERSON_NAME][DEMOGRAPHIC_DATA] CUIL: 23488696769 Documento: DU - DOC…" at bounding box center [389, 334] width 591 height 118
copy span "[PERSON_NAME][DEMOGRAPHIC_DATA]"
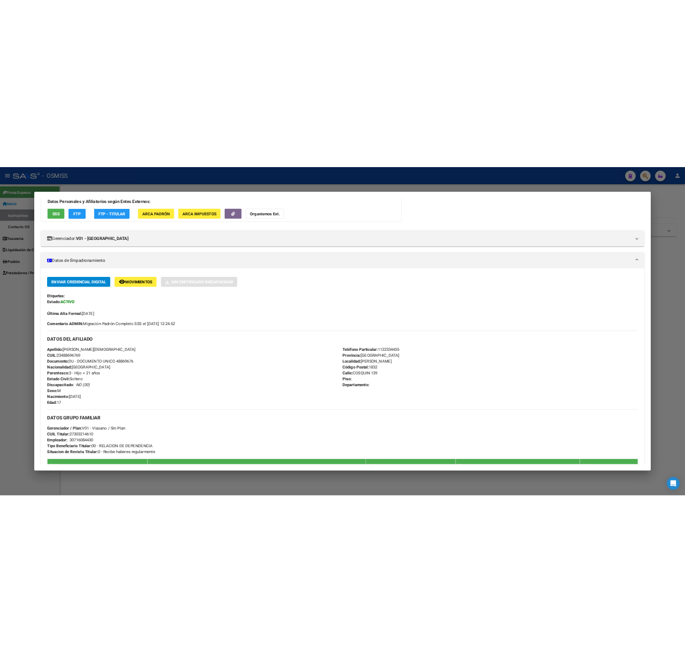
scroll to position [0, 0]
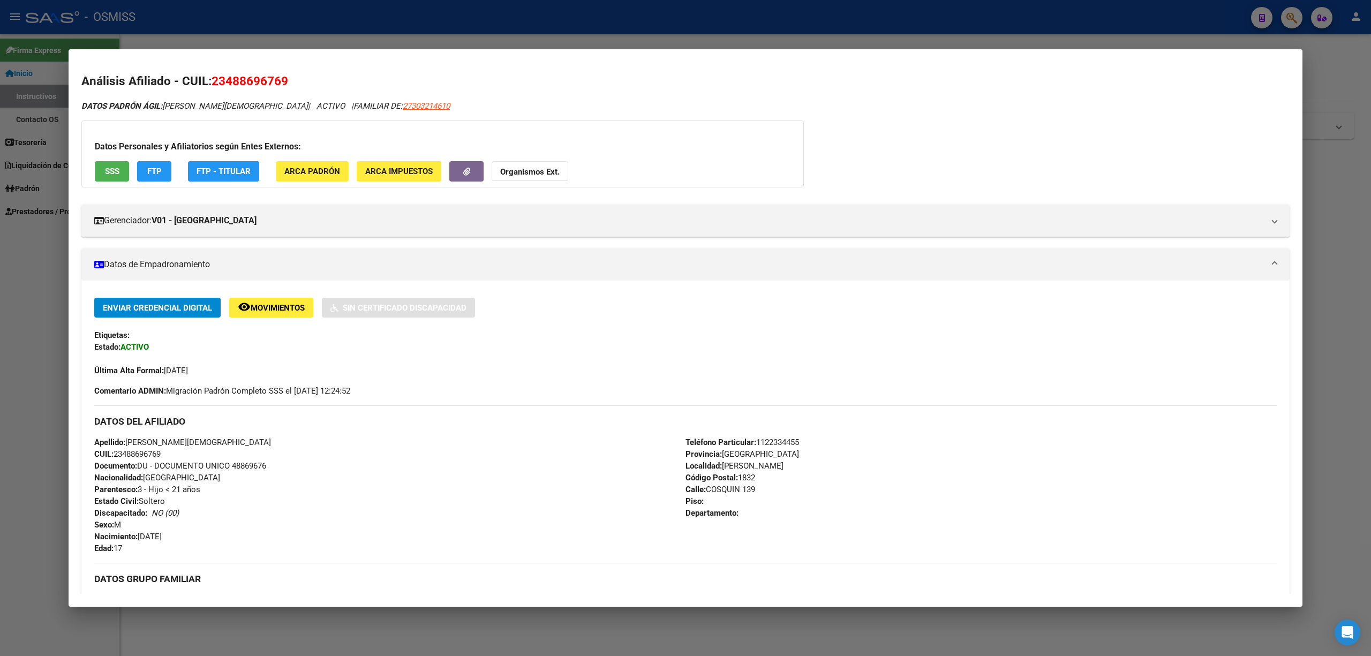
drag, startPoint x: 288, startPoint y: 82, endPoint x: 215, endPoint y: 88, distance: 73.6
click at [215, 88] on h2 "Análisis Afiliado - CUIL: 23488696769" at bounding box center [685, 81] width 1208 height 18
copy span "23488696769"
click at [1076, 300] on div "Enviar Credencial Digital remove_red_eye Movimientos Sin Certificado Discapacid…" at bounding box center [685, 308] width 1182 height 20
click at [28, 363] on div at bounding box center [685, 328] width 1371 height 656
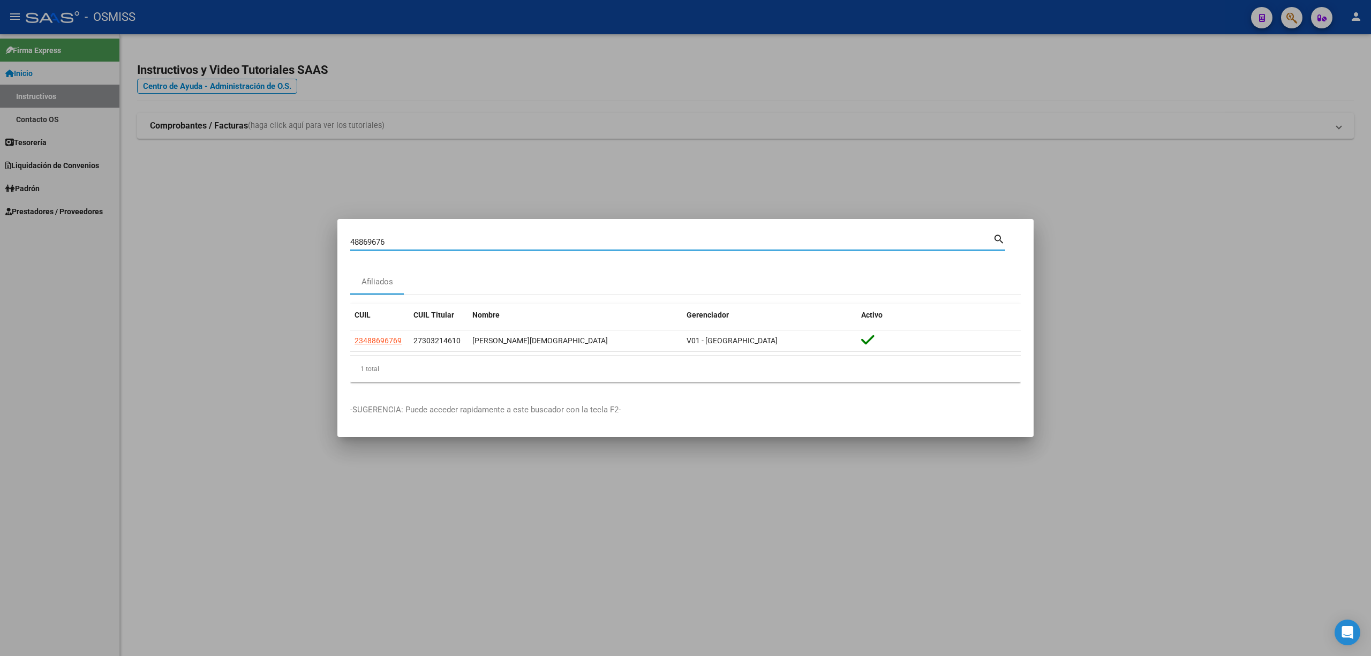
drag, startPoint x: 373, startPoint y: 243, endPoint x: 328, endPoint y: 243, distance: 45.0
click at [328, 243] on div "48869676 Buscar (apellido, dni, cuil, nro traspaso, cuit, obra social) search A…" at bounding box center [685, 328] width 1371 height 656
drag, startPoint x: 786, startPoint y: 231, endPoint x: 949, endPoint y: 226, distance: 162.8
click at [949, 226] on mat-dialog-container "48869676 Buscar (apellido, dni, cuil, nro traspaso, cuit, obra social) search A…" at bounding box center [685, 328] width 696 height 218
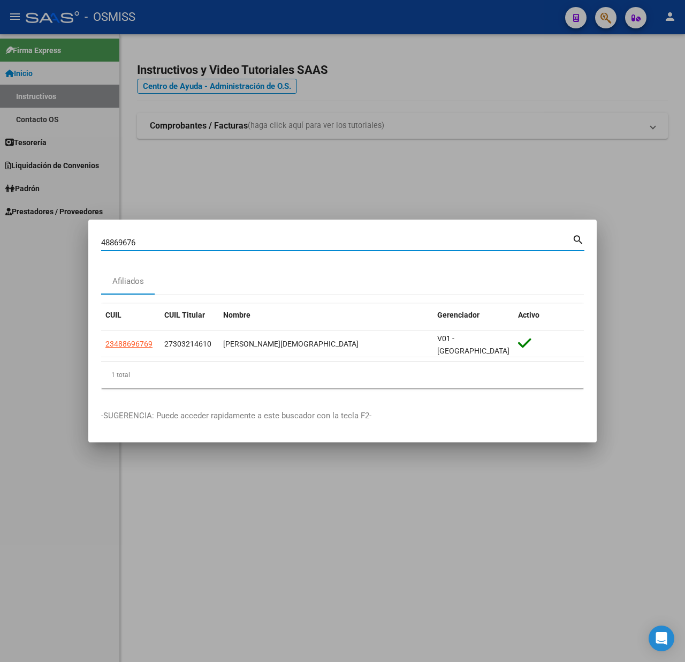
drag, startPoint x: 99, startPoint y: 244, endPoint x: 86, endPoint y: 244, distance: 12.3
click at [86, 244] on div "48869676 Buscar (apellido, dni, cuil, nro traspaso, cuit, obra social) search A…" at bounding box center [342, 331] width 685 height 662
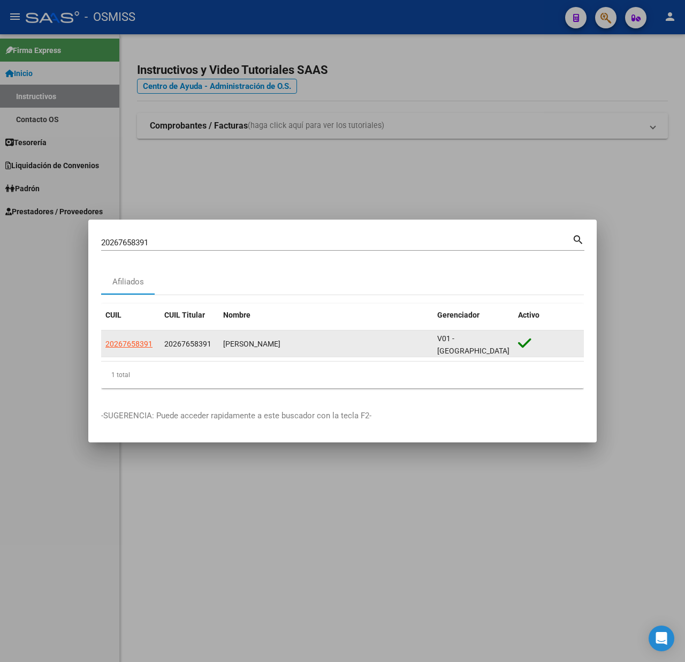
drag, startPoint x: 164, startPoint y: 344, endPoint x: 377, endPoint y: 337, distance: 213.7
click at [377, 337] on div "20267658391 20267658391 [PERSON_NAME][GEOGRAPHIC_DATA] - [PERSON_NAME]" at bounding box center [342, 343] width 483 height 27
copy div "20267658391 [PERSON_NAME]"
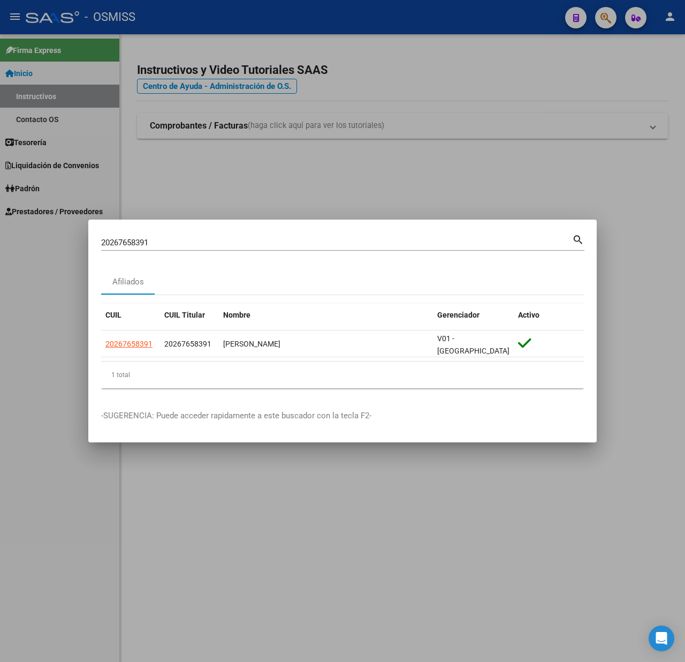
click at [467, 235] on div "20267658391 Buscar (apellido, dni, cuil, [PERSON_NAME], cuit, obra social) sear…" at bounding box center [342, 241] width 483 height 18
drag, startPoint x: 172, startPoint y: 248, endPoint x: 74, endPoint y: 244, distance: 98.6
click at [74, 244] on div "20267658391 Buscar (apellido, dni, cuil, nro traspaso, cuit, obra social) searc…" at bounding box center [342, 331] width 685 height 662
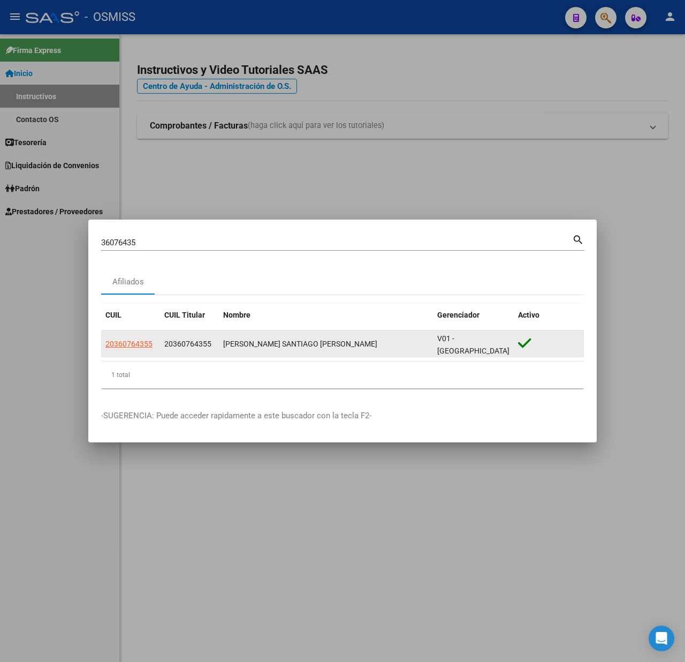
drag, startPoint x: 165, startPoint y: 341, endPoint x: 285, endPoint y: 345, distance: 119.5
click at [337, 342] on div "20360764355 20360764355 [PERSON_NAME][GEOGRAPHIC_DATA][PERSON_NAME][PERSON_NAME]" at bounding box center [342, 343] width 483 height 27
copy div "20360764355 [PERSON_NAME] SANTIAGO [PERSON_NAME]"
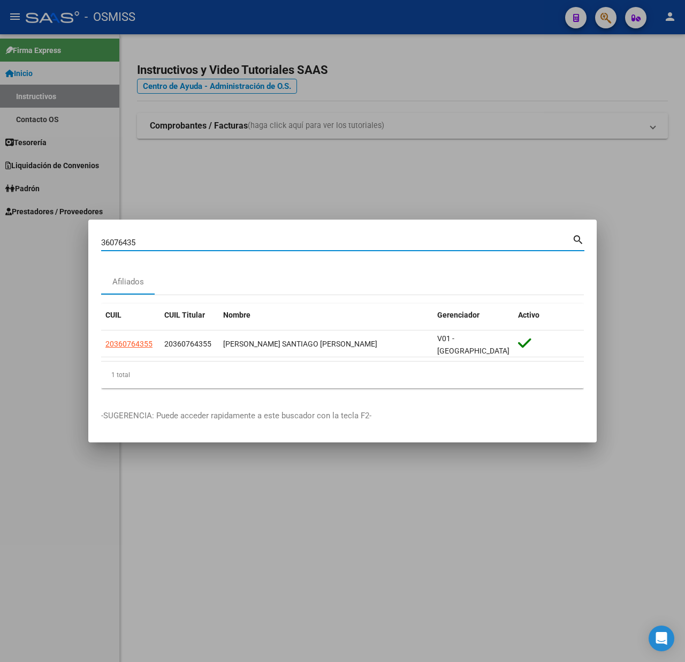
drag, startPoint x: 139, startPoint y: 244, endPoint x: 97, endPoint y: 243, distance: 41.8
click at [97, 243] on mat-dialog-content "36076435 Buscar (apellido, dni, cuil, nro traspaso, cuit, obra social) search A…" at bounding box center [342, 314] width 509 height 164
click at [141, 243] on input "36076435" at bounding box center [336, 243] width 471 height 10
drag, startPoint x: 141, startPoint y: 243, endPoint x: 87, endPoint y: 247, distance: 54.7
click at [87, 247] on div "36076435 Buscar (apellido, dni, cuil, nro traspaso, cuit, obra social) search A…" at bounding box center [342, 331] width 685 height 662
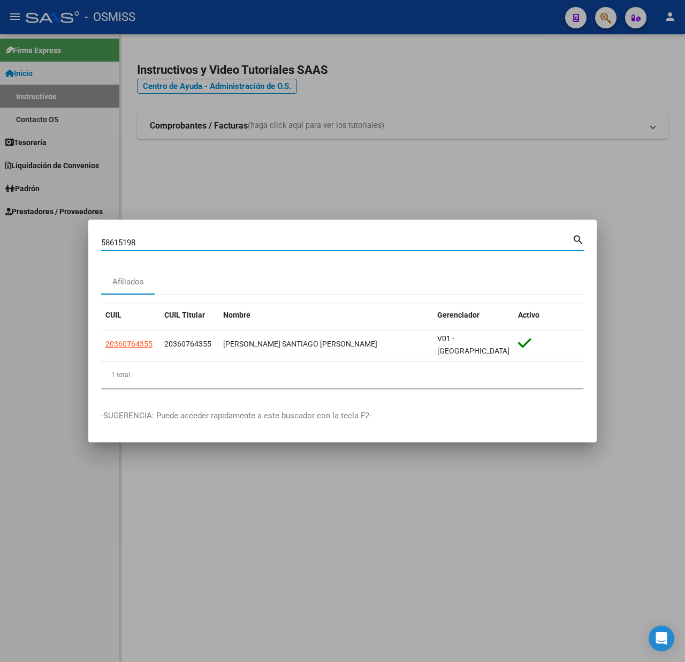
type input "58615198"
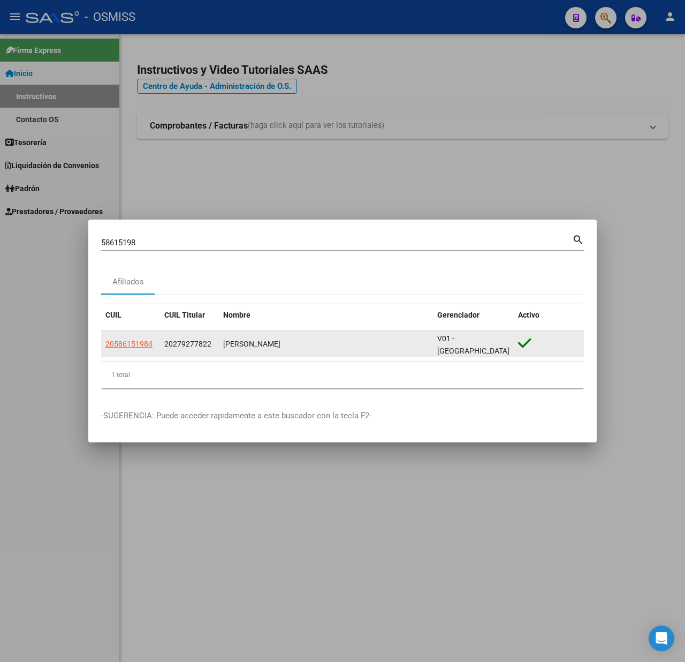
drag, startPoint x: 101, startPoint y: 343, endPoint x: 153, endPoint y: 345, distance: 51.4
click at [153, 345] on datatable-body-cell "20586151984" at bounding box center [130, 343] width 59 height 26
copy span "20586151984"
drag, startPoint x: 224, startPoint y: 345, endPoint x: 300, endPoint y: 344, distance: 76.6
click at [300, 344] on div "[PERSON_NAME]" at bounding box center [326, 344] width 206 height 12
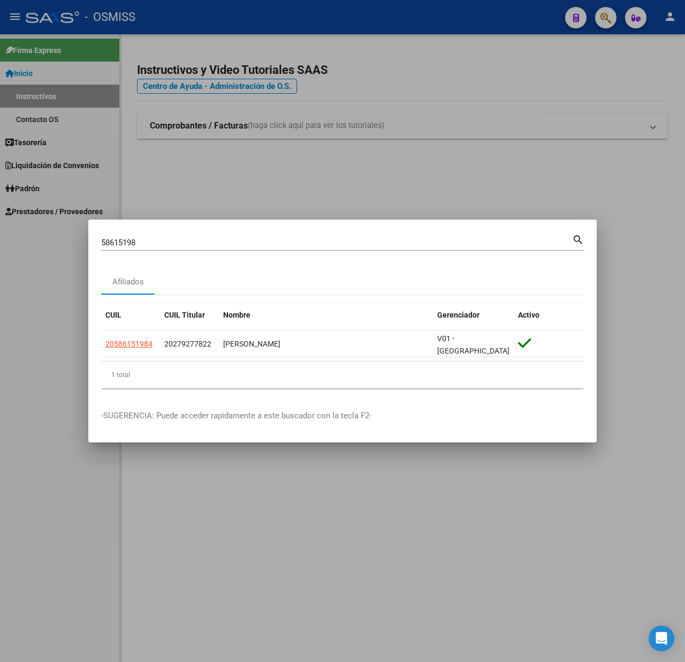
click at [553, 178] on div at bounding box center [342, 331] width 685 height 662
